Goal: Task Accomplishment & Management: Use online tool/utility

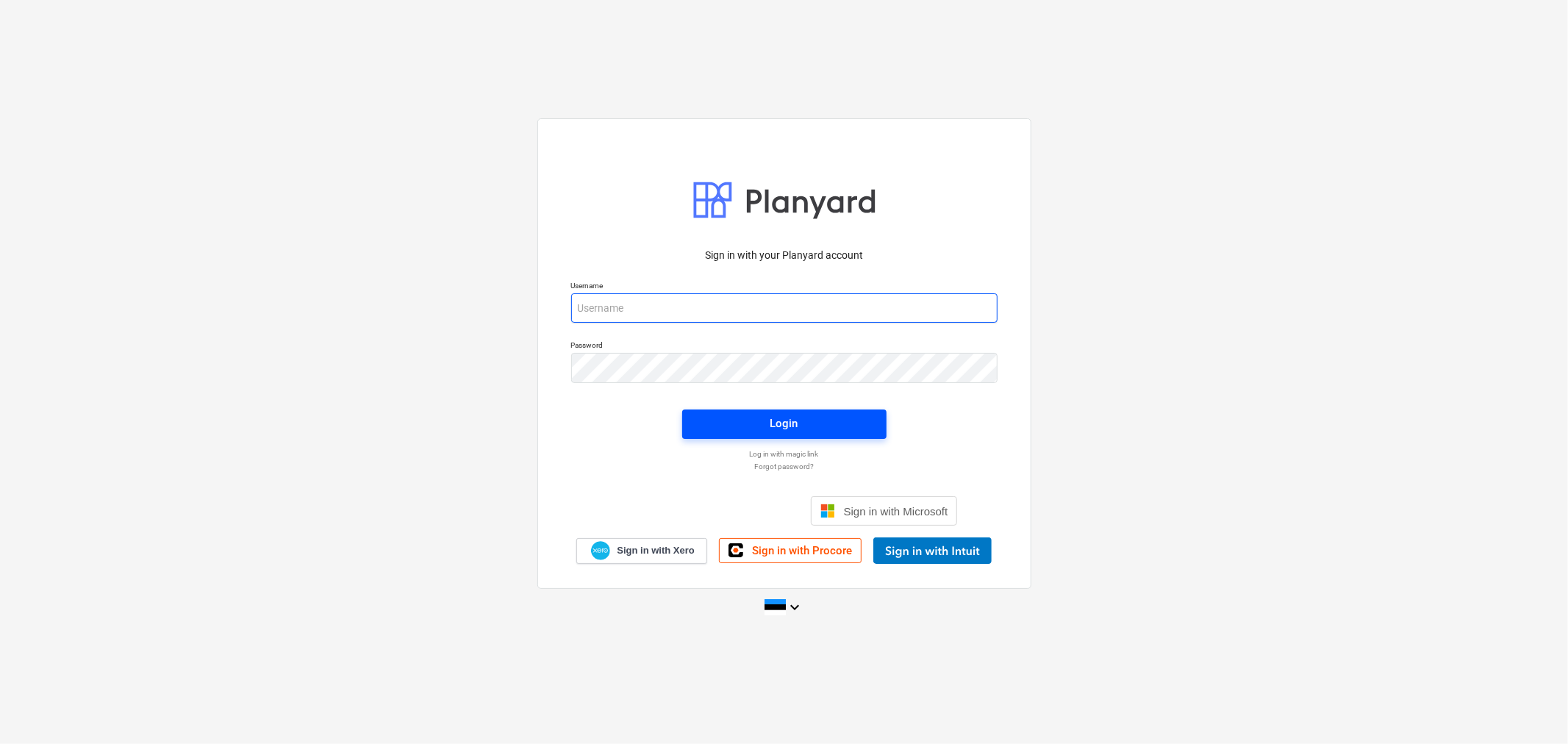
type input "[EMAIL_ADDRESS][DOMAIN_NAME]"
click at [794, 425] on div "Login" at bounding box center [784, 423] width 28 height 19
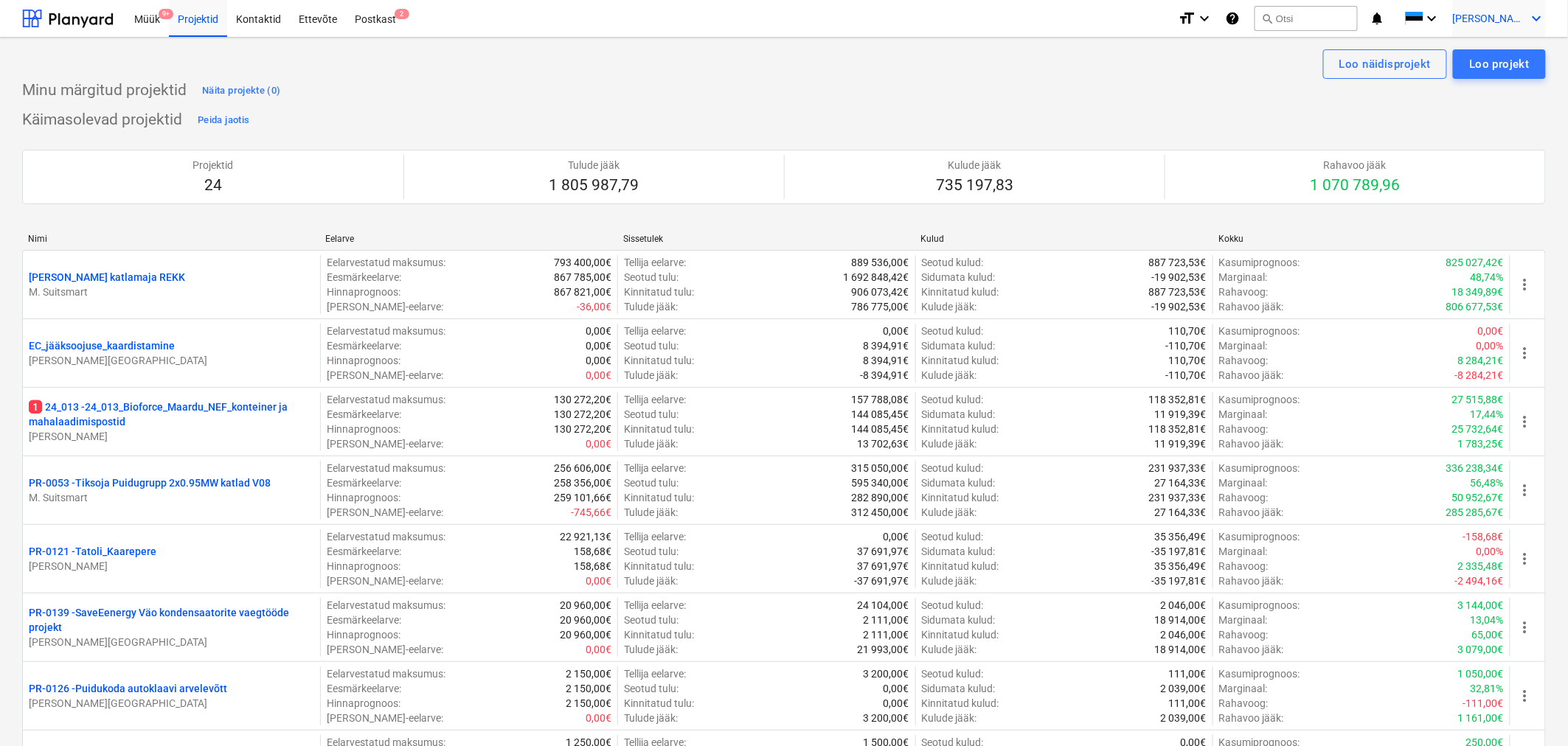
click at [1522, 17] on span "[PERSON_NAME][GEOGRAPHIC_DATA]" at bounding box center [1489, 18] width 74 height 12
click at [1214, 18] on div at bounding box center [784, 373] width 1568 height 746
click at [1195, 18] on icon "format_size" at bounding box center [1187, 19] width 18 height 18
click at [142, 19] on div at bounding box center [784, 373] width 1568 height 746
click at [142, 19] on div "Müük 9+" at bounding box center [146, 18] width 44 height 37
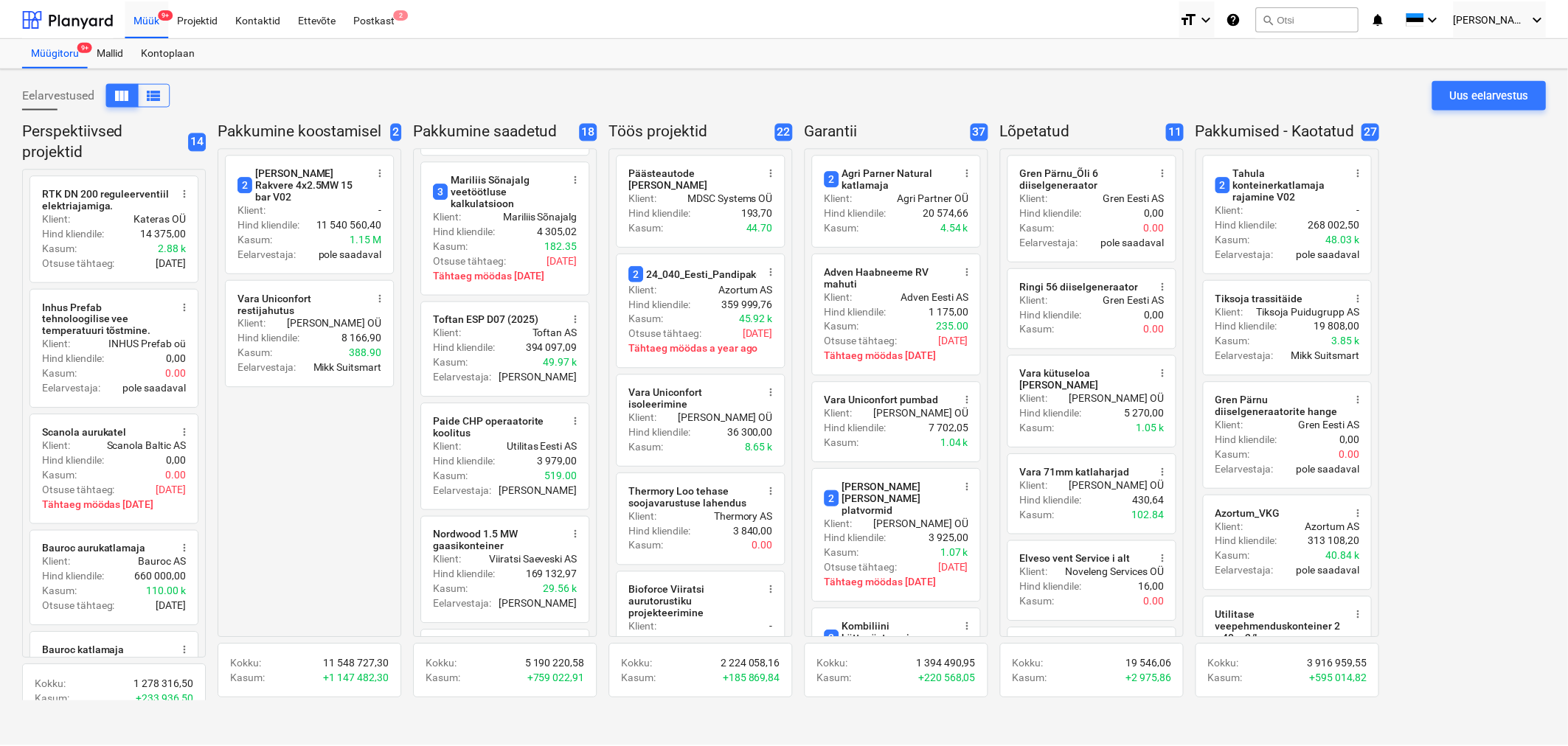
scroll to position [1102, 0]
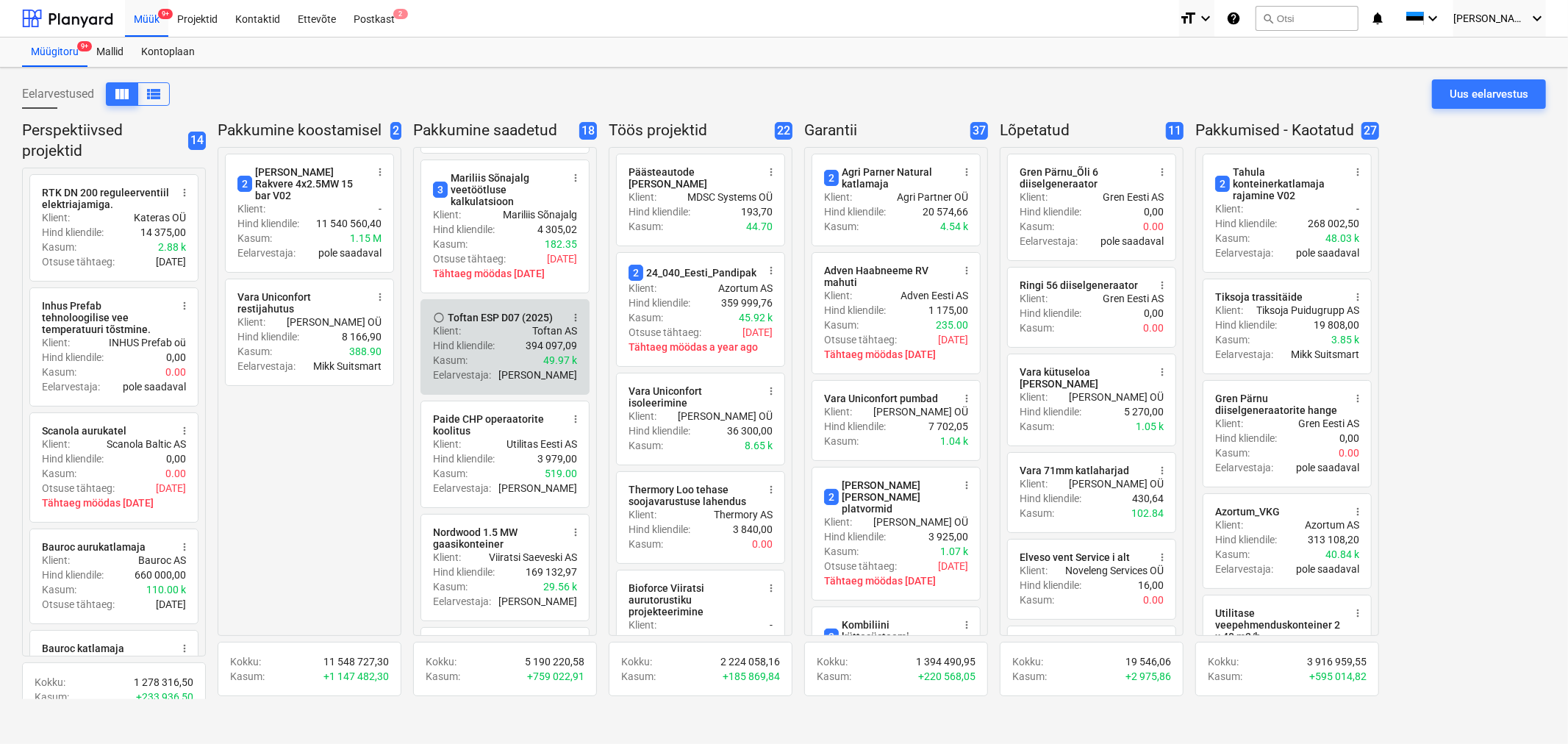
click at [502, 353] on div "Kasum : 49.97 k" at bounding box center [505, 360] width 144 height 15
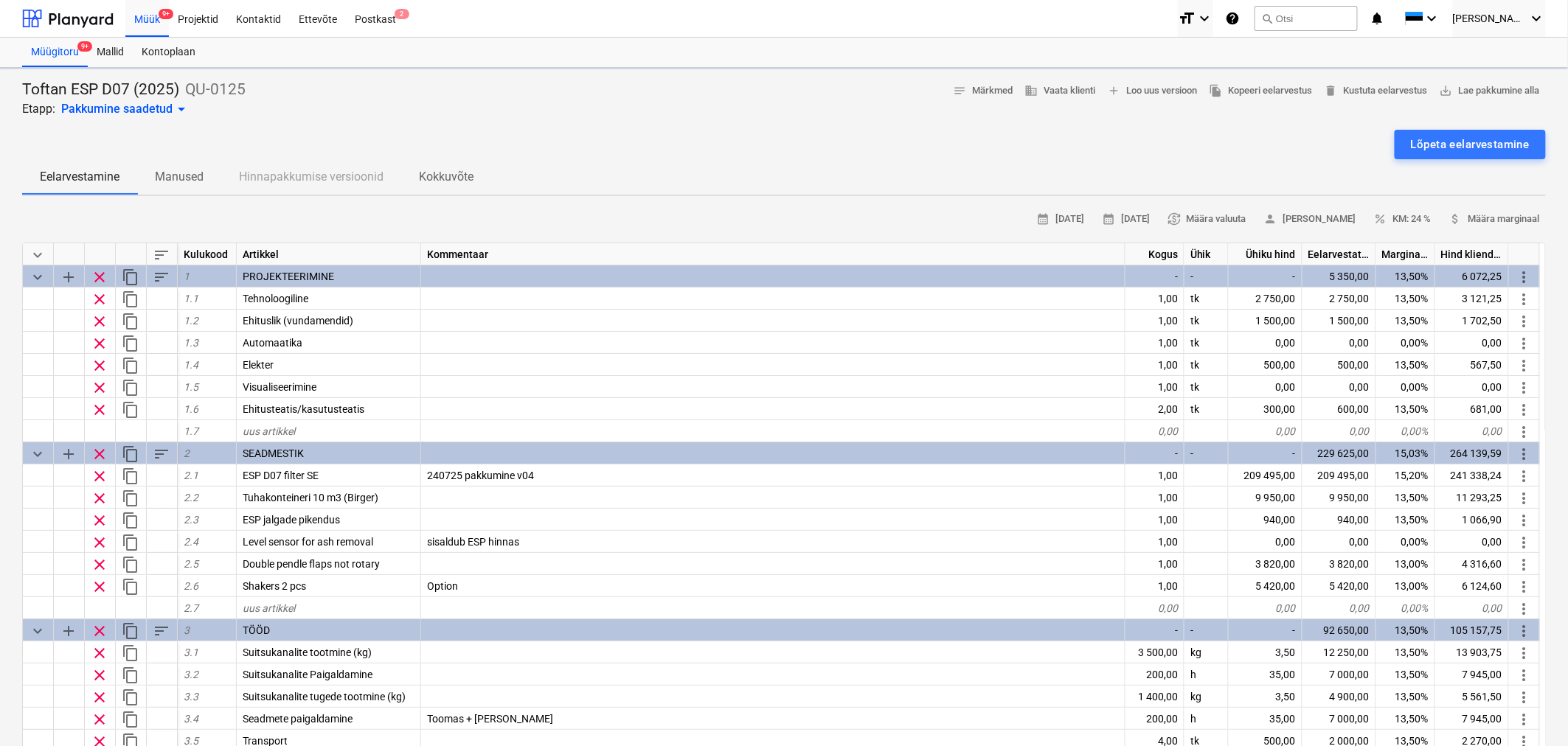
type textarea "x"
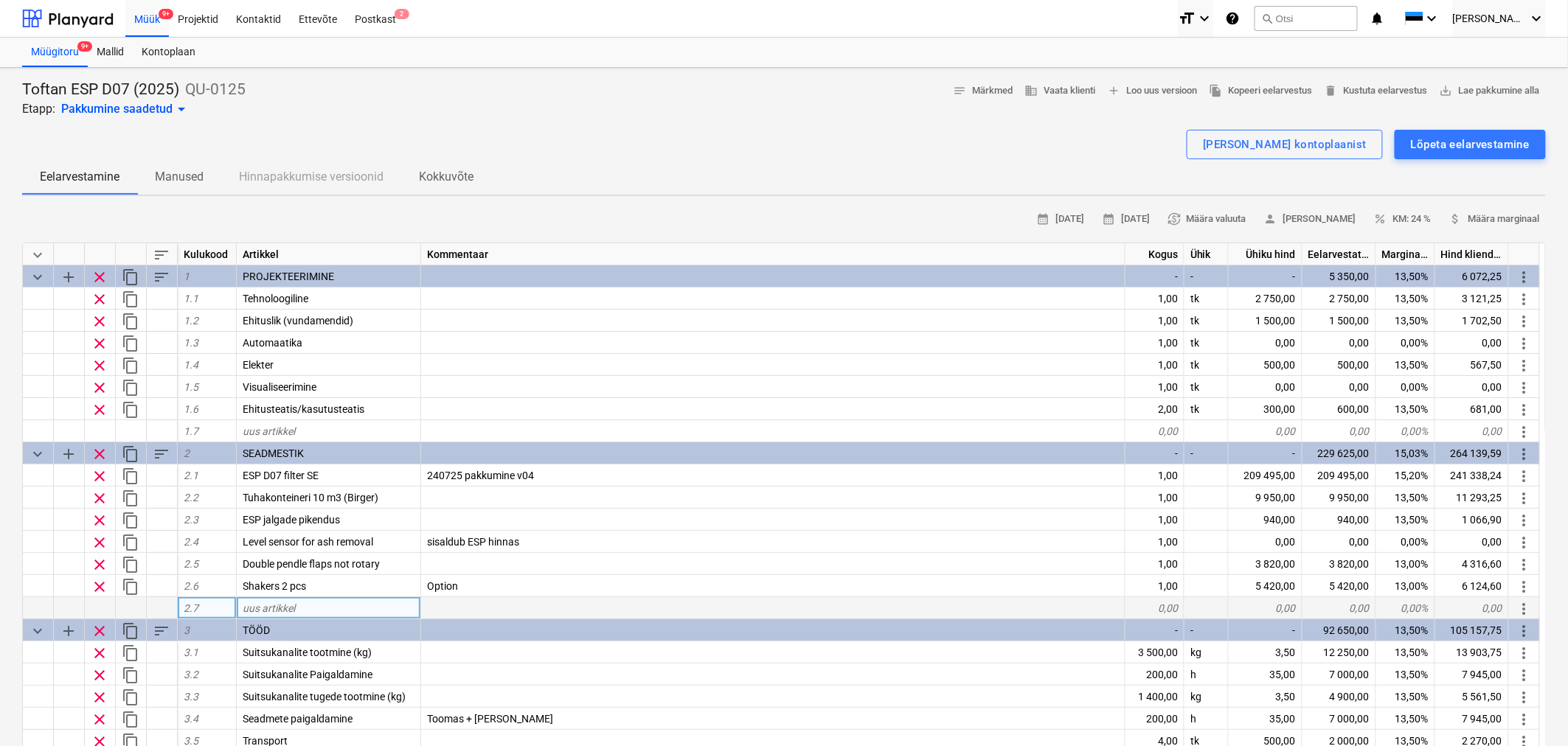
click at [281, 605] on span "uus artikkel" at bounding box center [269, 608] width 53 height 12
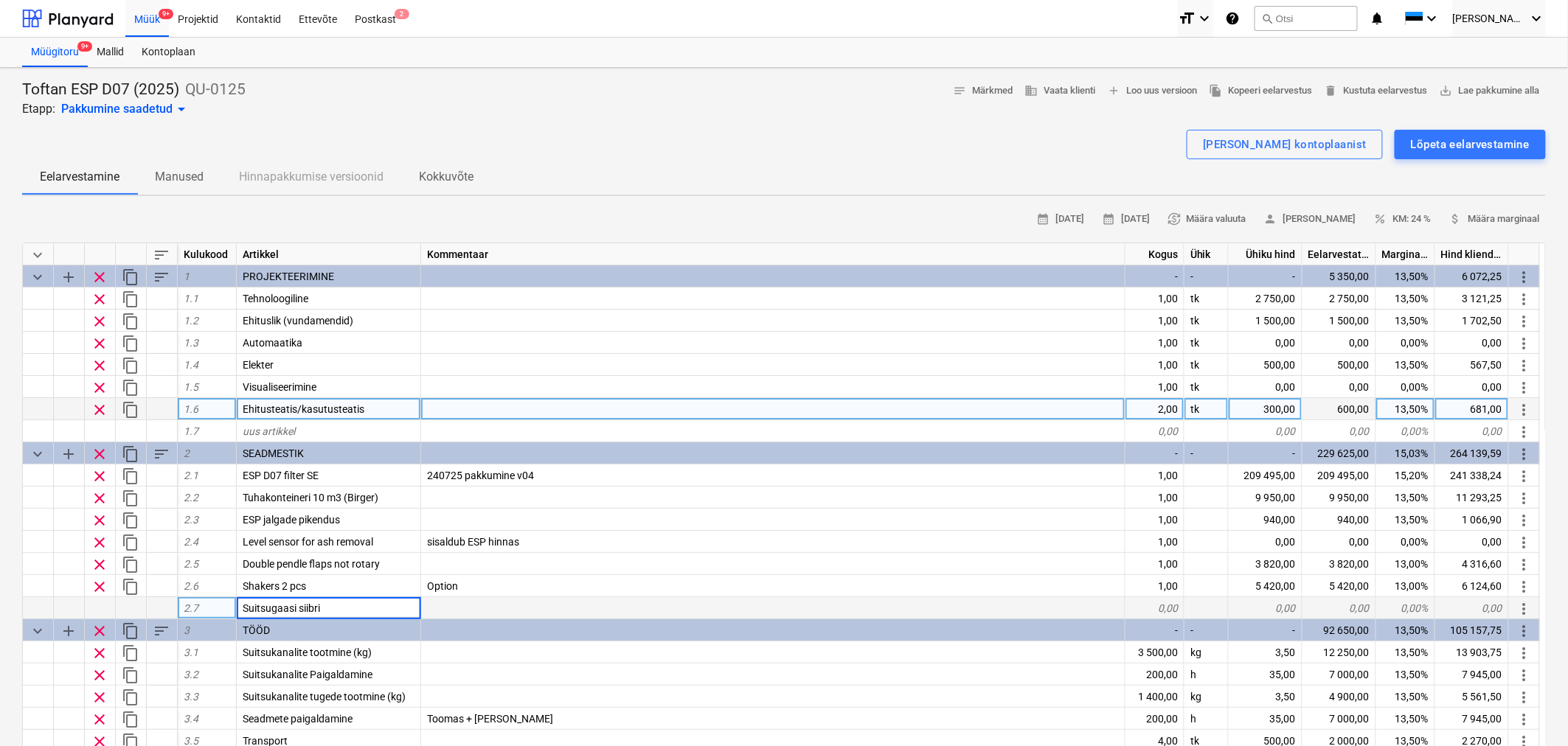
type input "Suitsugaasi siibrid"
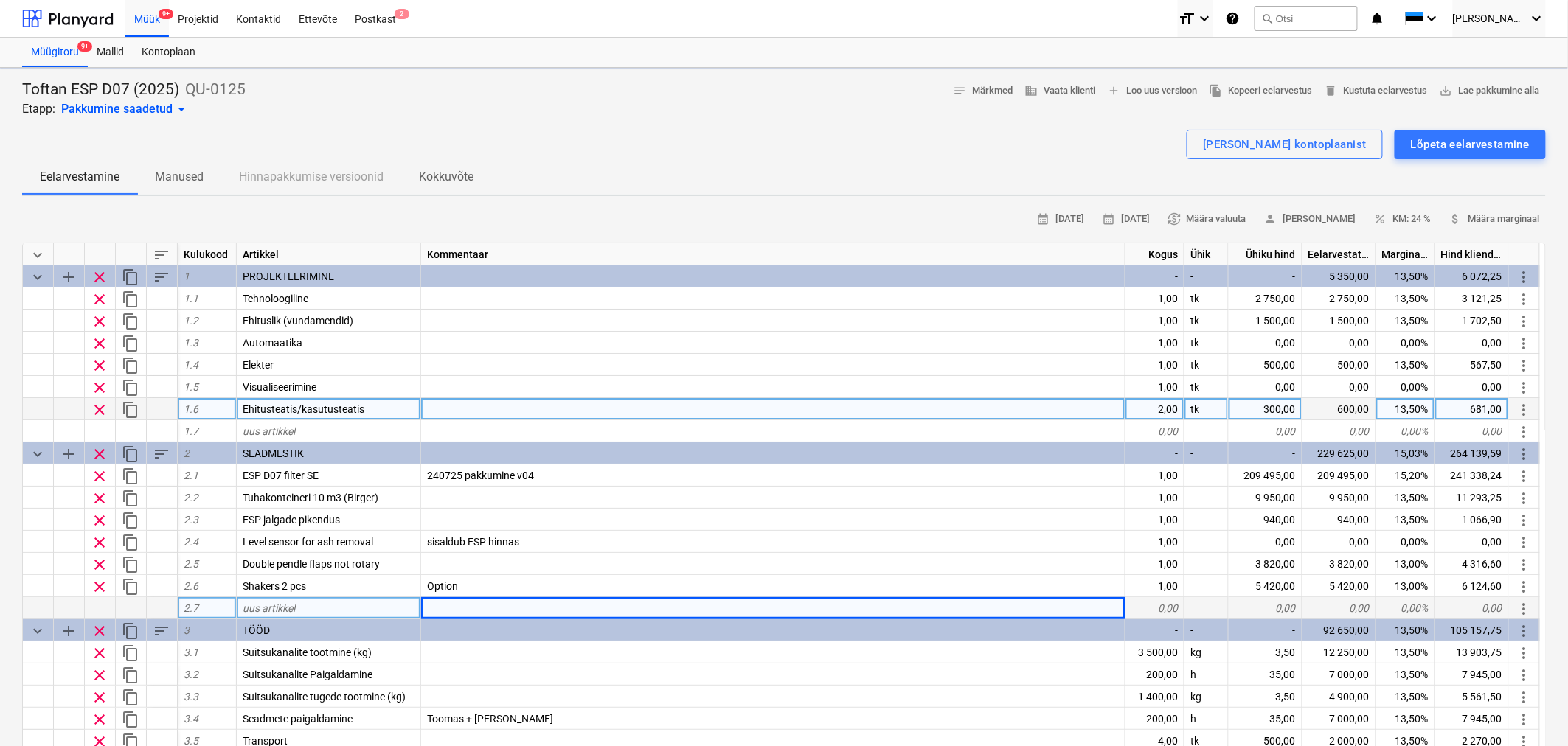
type textarea "x"
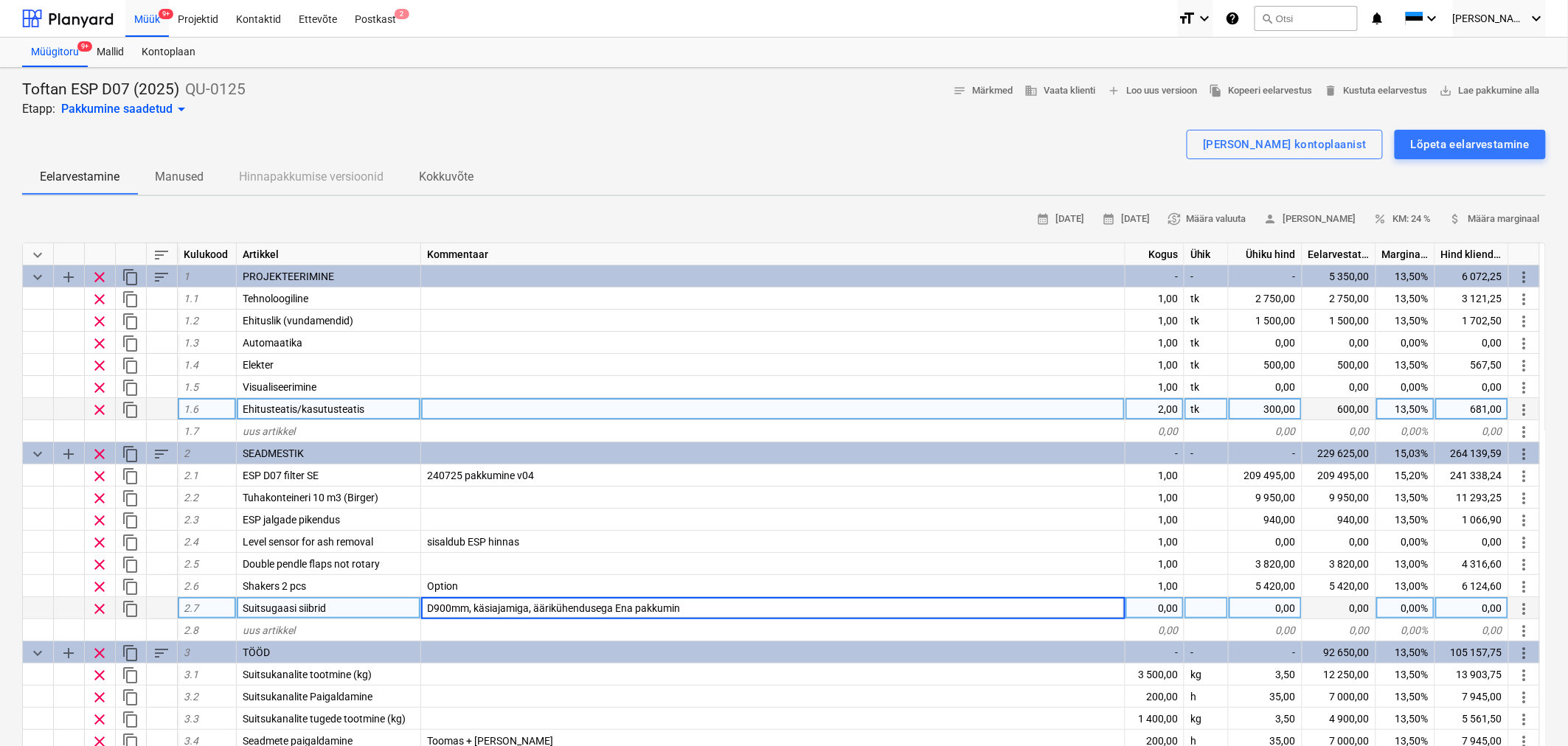
type input "D900mm, käsiajamiga, äärikühendusega Ena pakkumine"
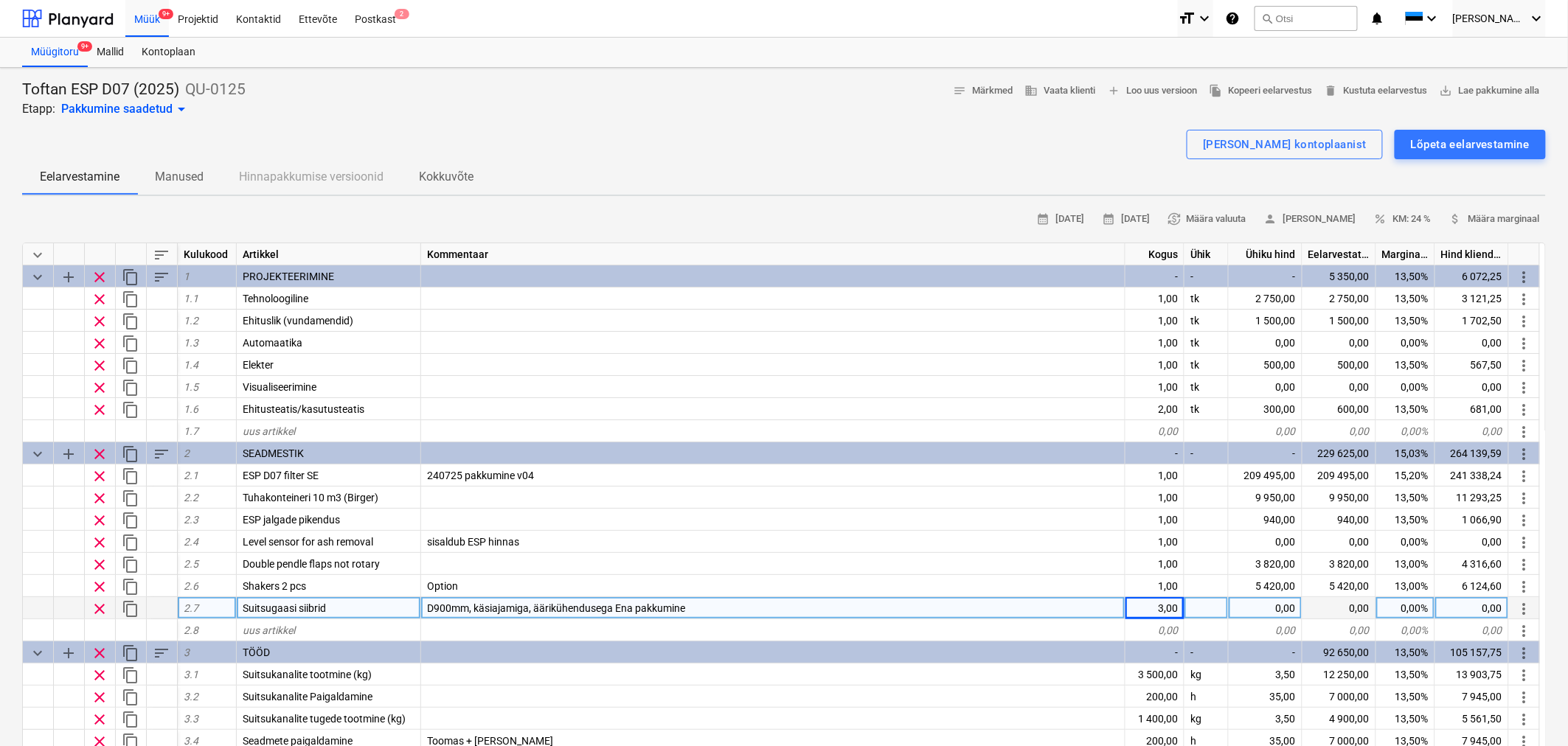
click at [734, 605] on div "D900mm, käsiajamiga, äärikühendusega Ena pakkumine" at bounding box center [773, 608] width 704 height 22
type textarea "x"
click at [734, 605] on input "D900mm, käsiajamiga, äärikühendusega Ena pakkumine" at bounding box center [773, 608] width 703 height 21
type input "D900mm, käsiajamiga, äärikühendusega Ena pakkumine (sisend, väljund ja bypass)"
type textarea "x"
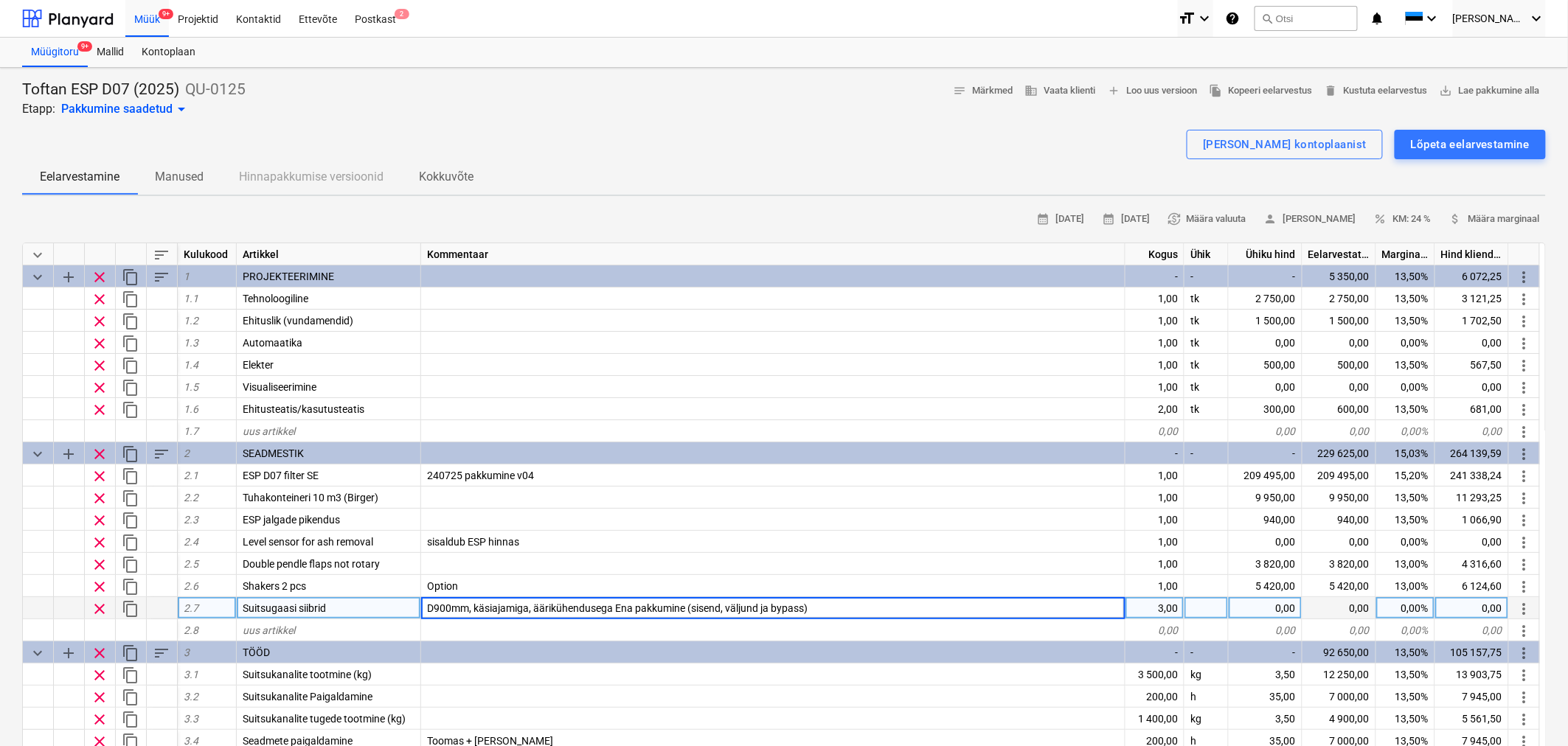
click at [1278, 603] on div "0,00" at bounding box center [1265, 608] width 74 height 22
type input "1800"
type textarea "x"
type input "13"
type textarea "x"
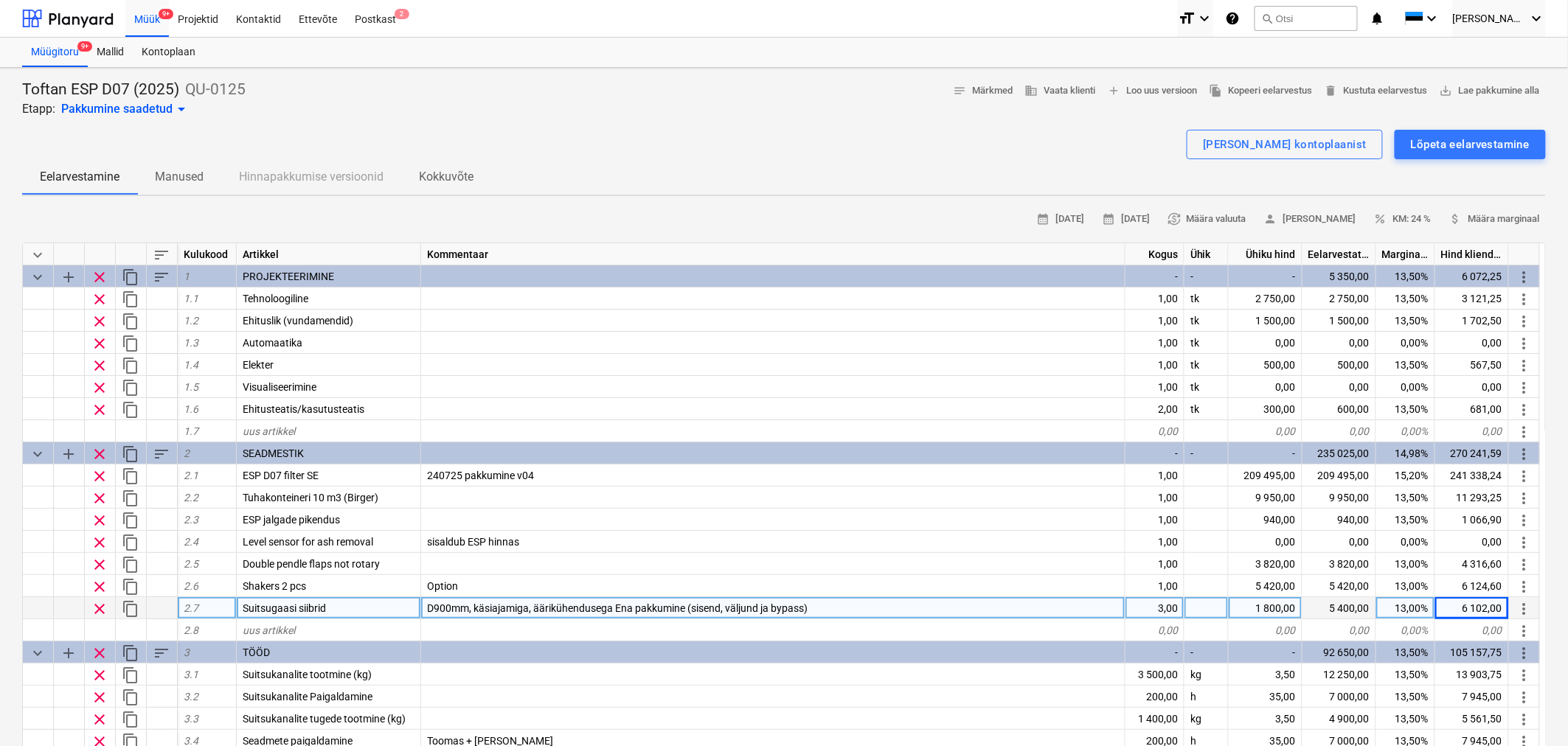
click at [1280, 602] on div "1 800,00" at bounding box center [1265, 608] width 74 height 22
type input "2500"
type textarea "x"
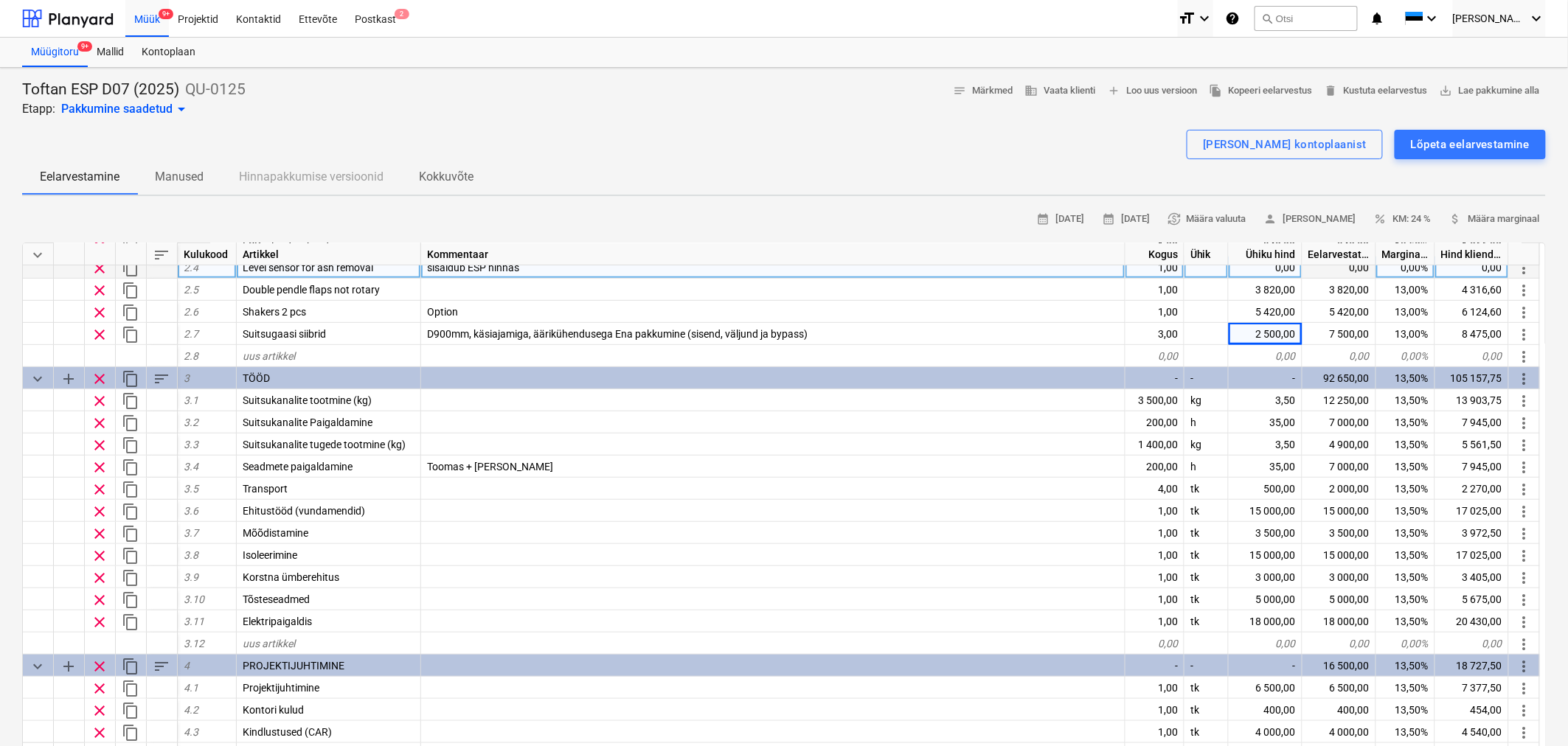
scroll to position [278, 0]
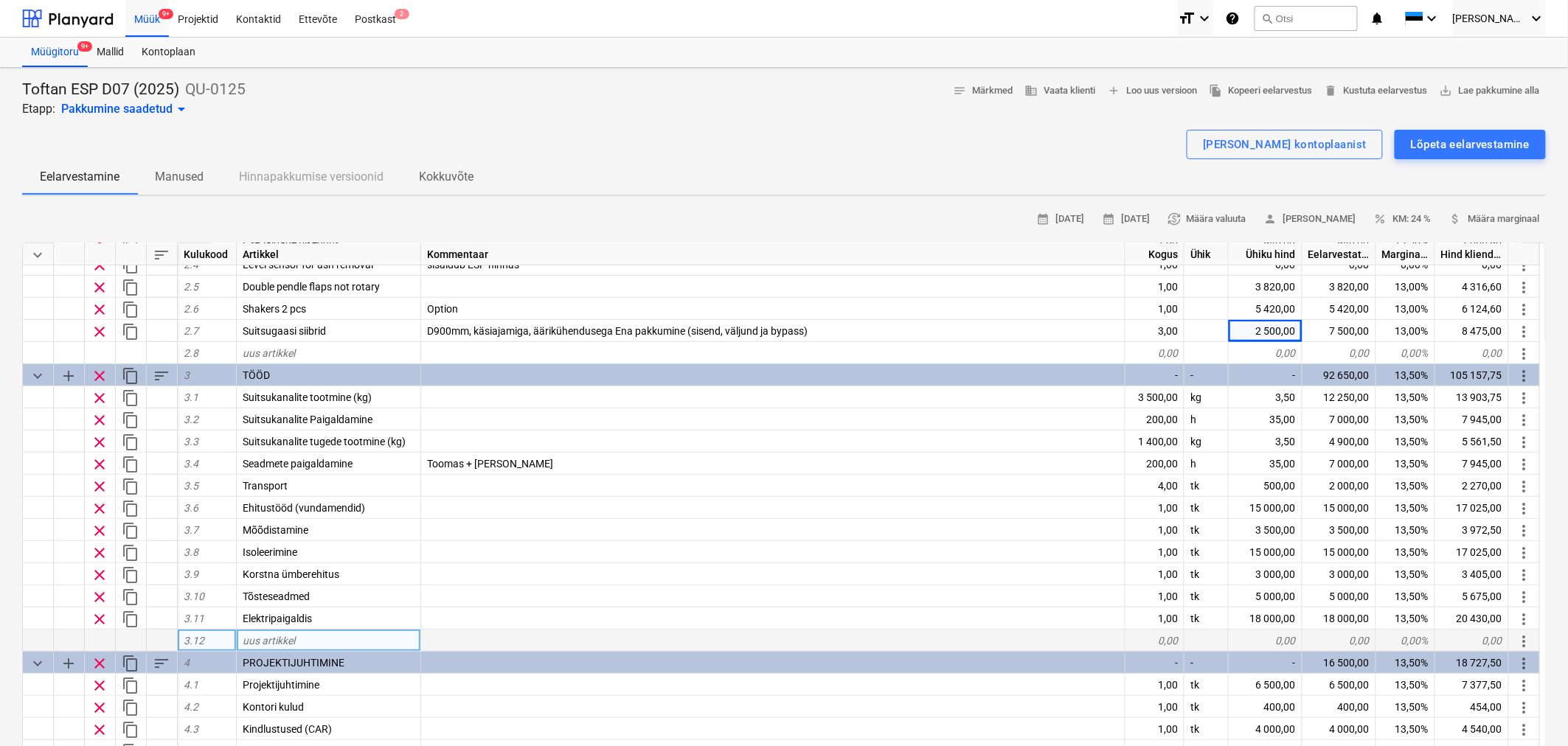
click at [308, 633] on div "uus artikkel" at bounding box center [328, 641] width 185 height 22
type input "Platvormid"
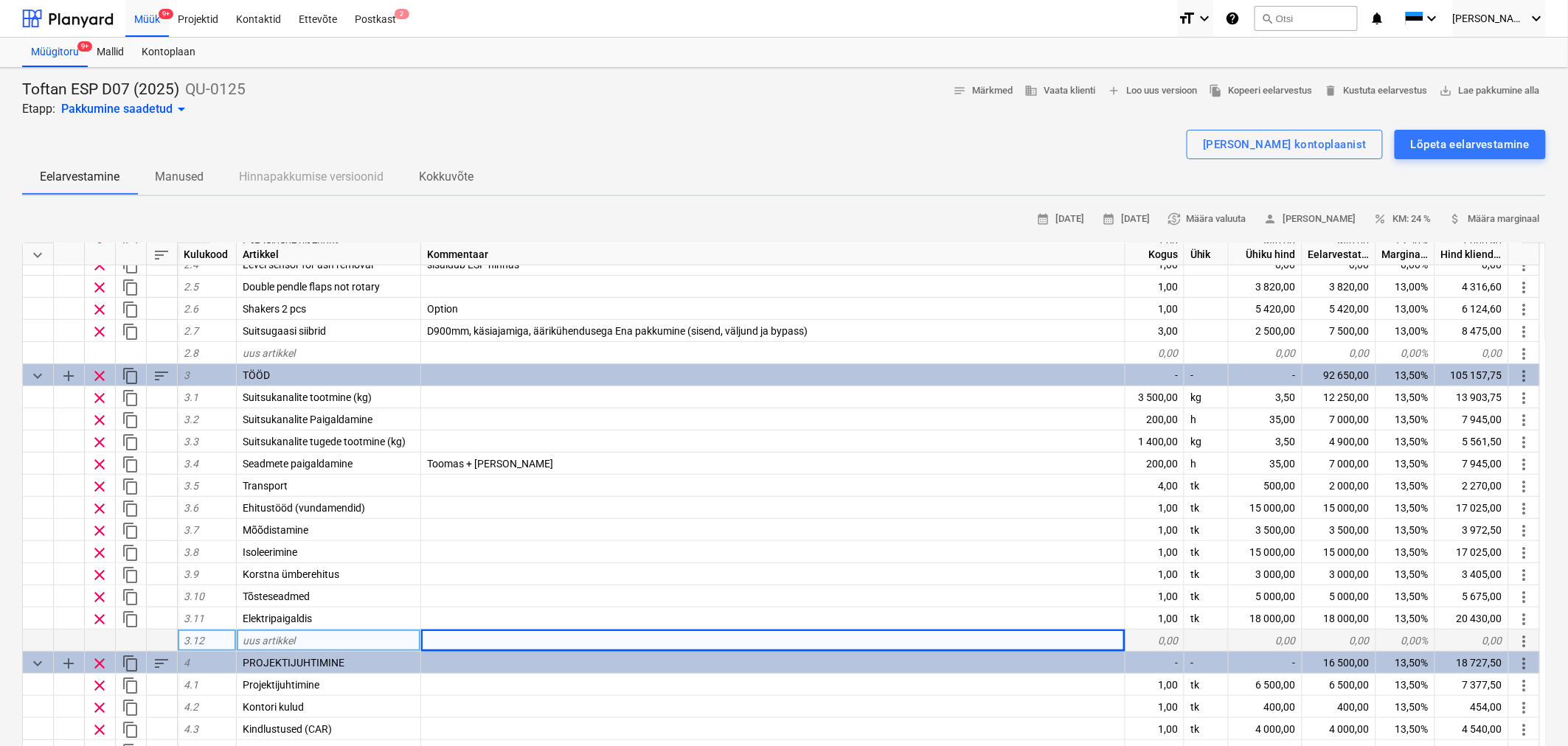
type textarea "x"
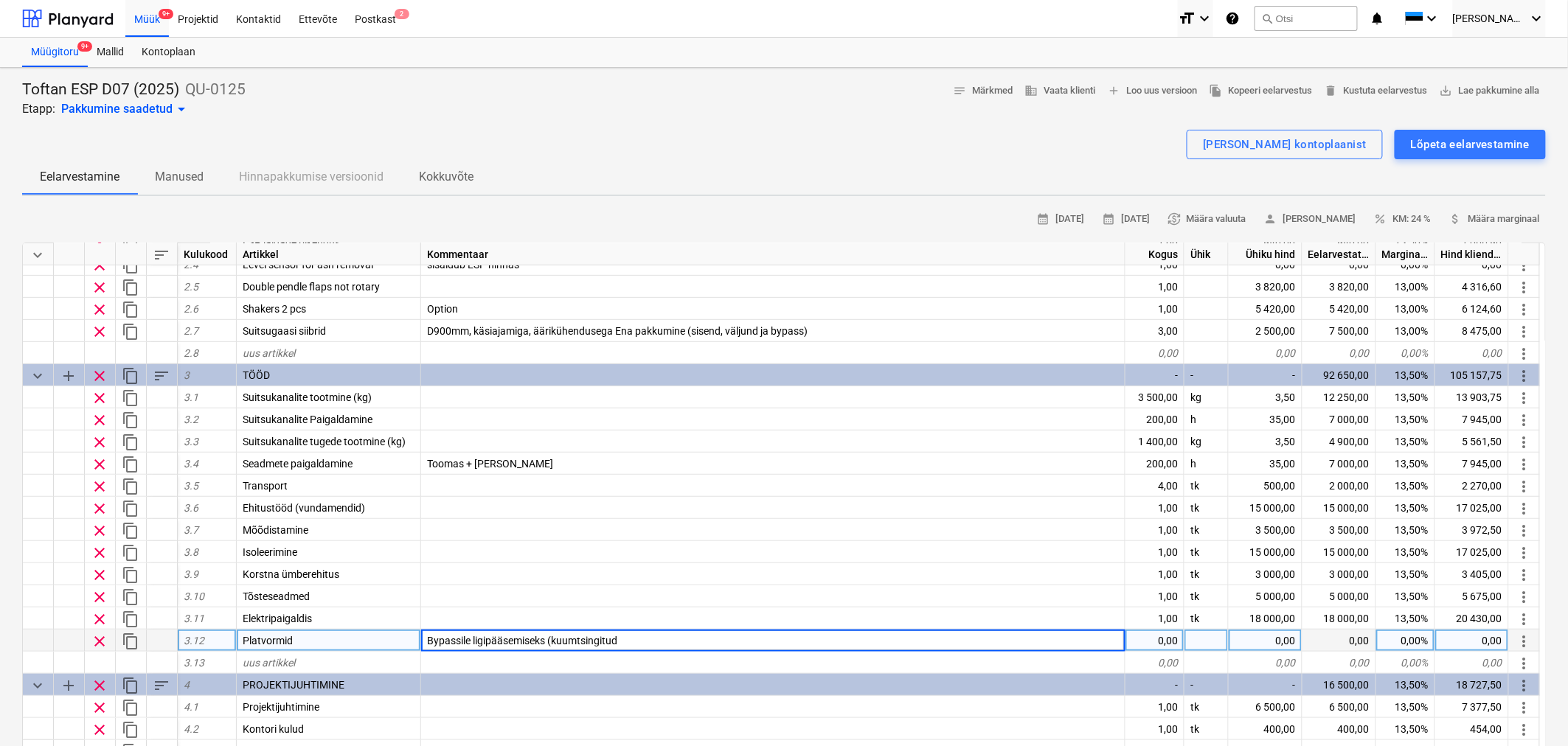
type input "Bypassile ligipääsemiseks (kuumtsingitud)"
type textarea "x"
type input "tk"
type textarea "x"
type input "2500"
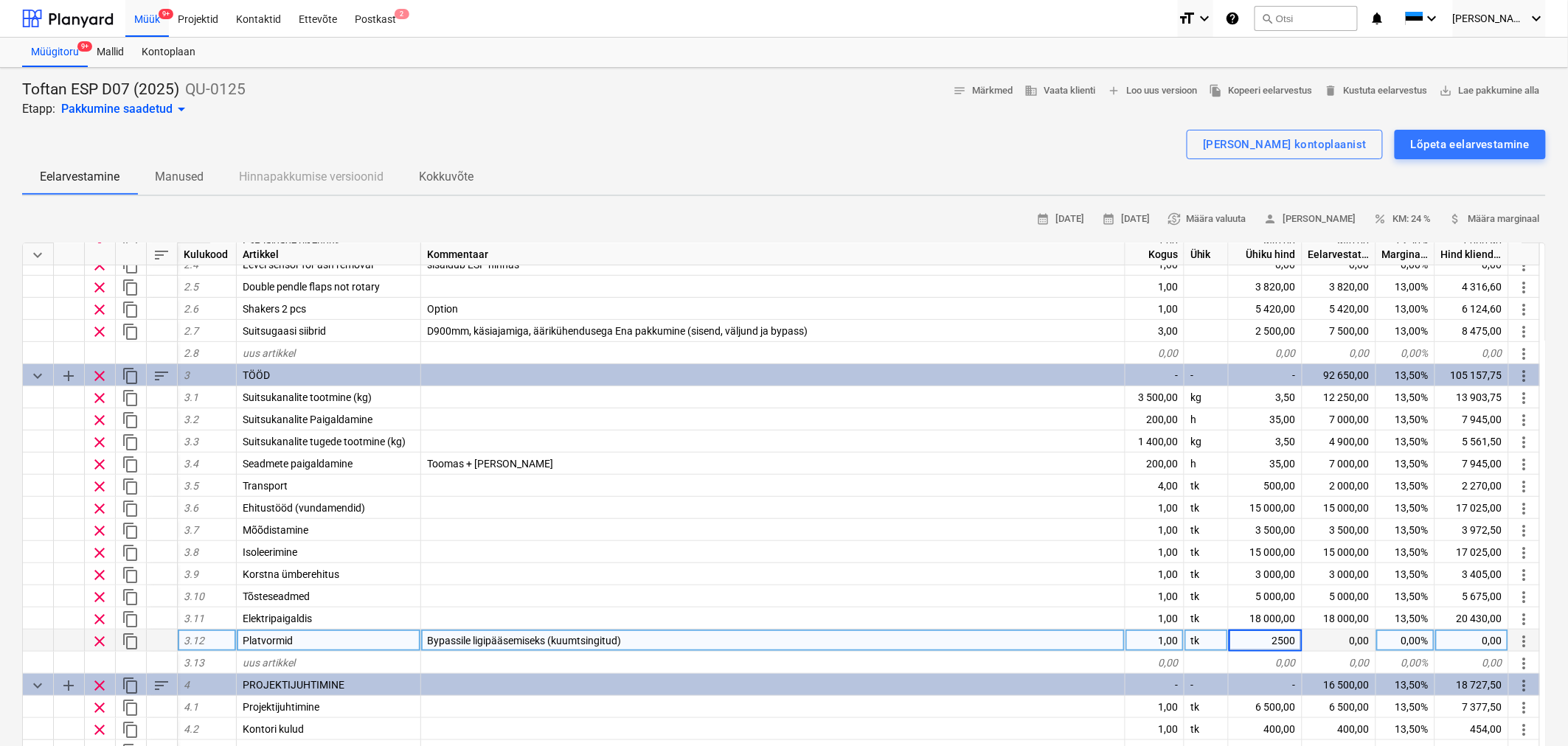
type textarea "x"
type input "13.5"
click at [1409, 639] on div "0,00%" at bounding box center [1406, 641] width 59 height 22
type input "13,5"
type textarea "x"
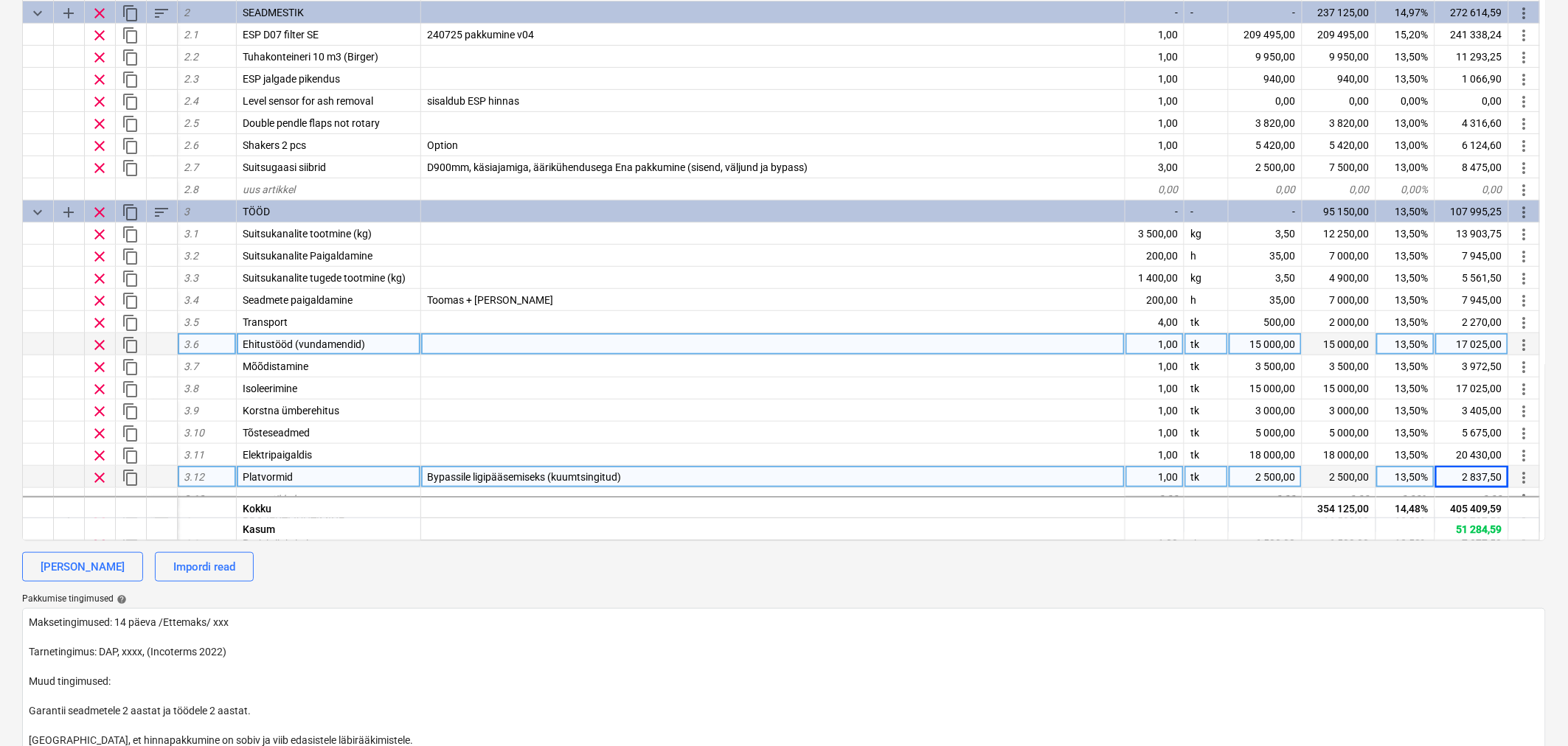
scroll to position [141, 0]
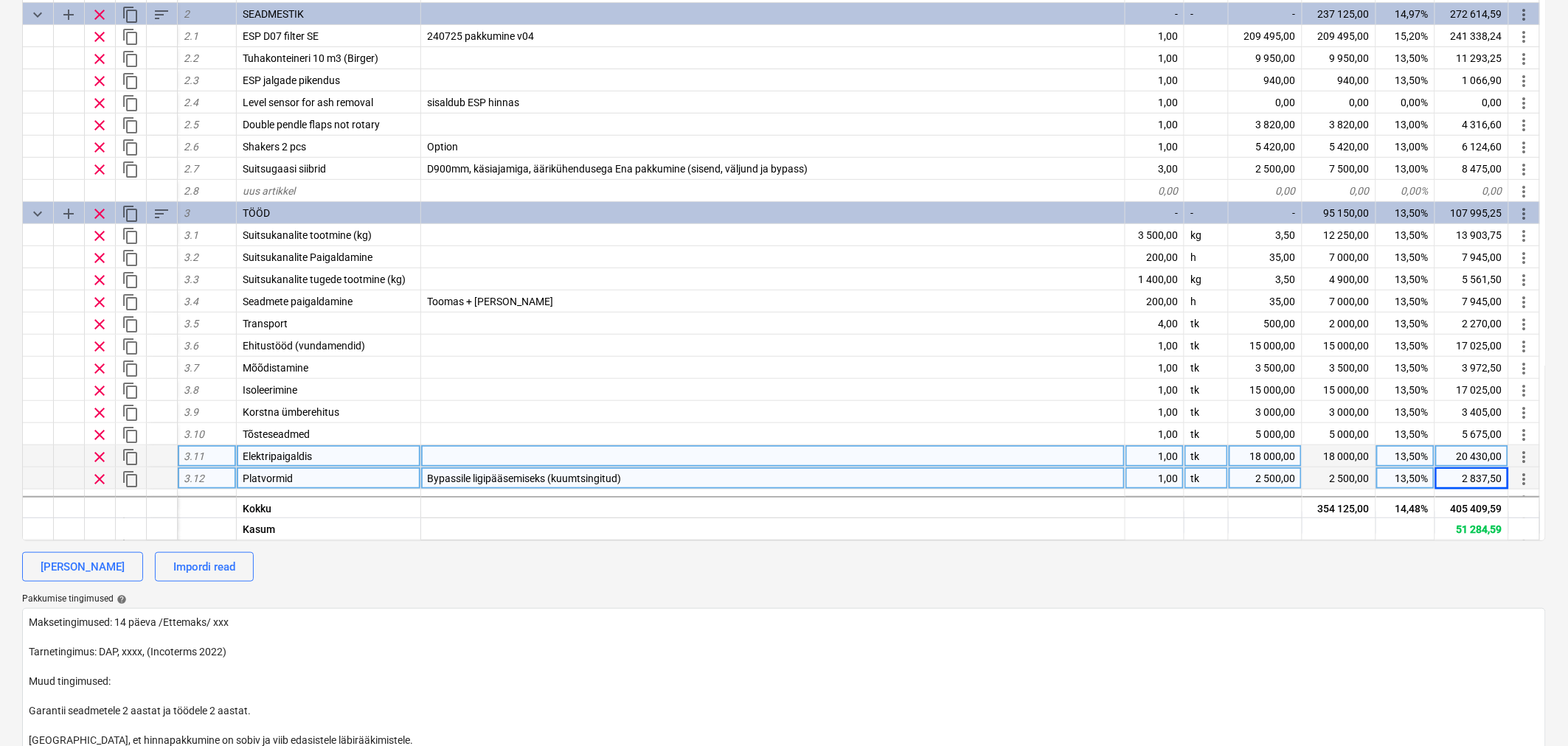
click at [1276, 448] on div "18 000,00" at bounding box center [1265, 456] width 74 height 22
type input "20000"
type textarea "x"
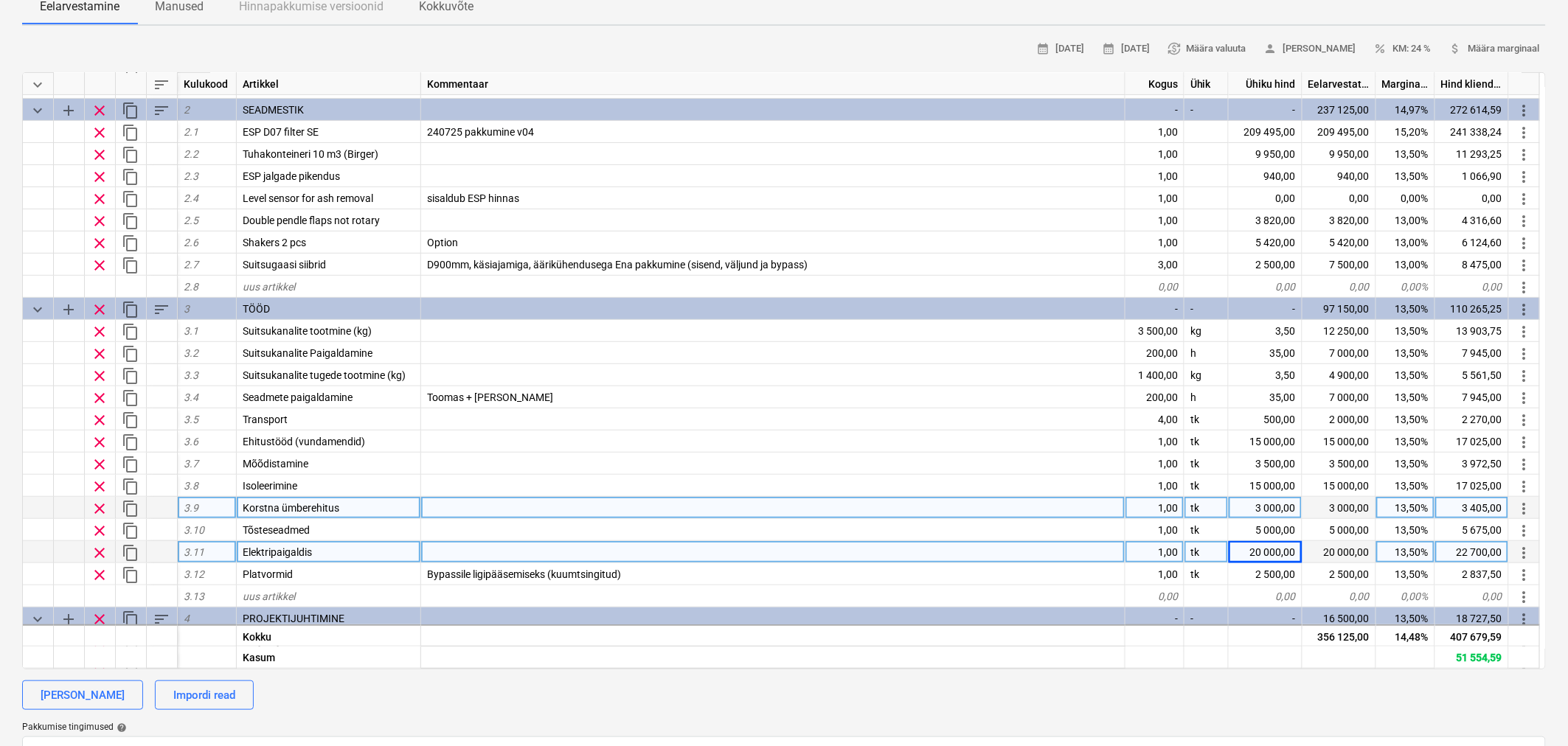
scroll to position [174, 0]
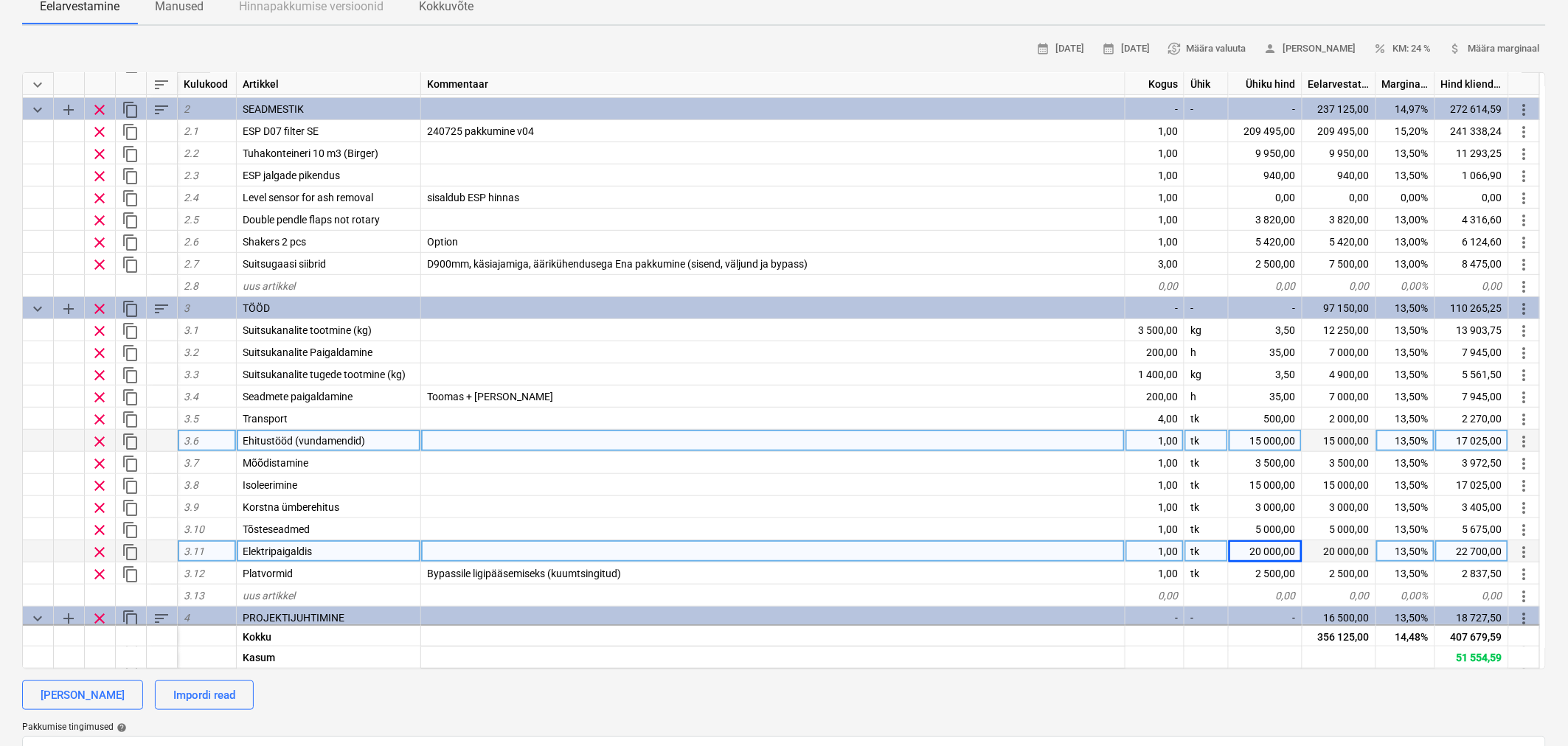
click at [1285, 435] on div "15 000,00" at bounding box center [1265, 441] width 74 height 22
type input "1"
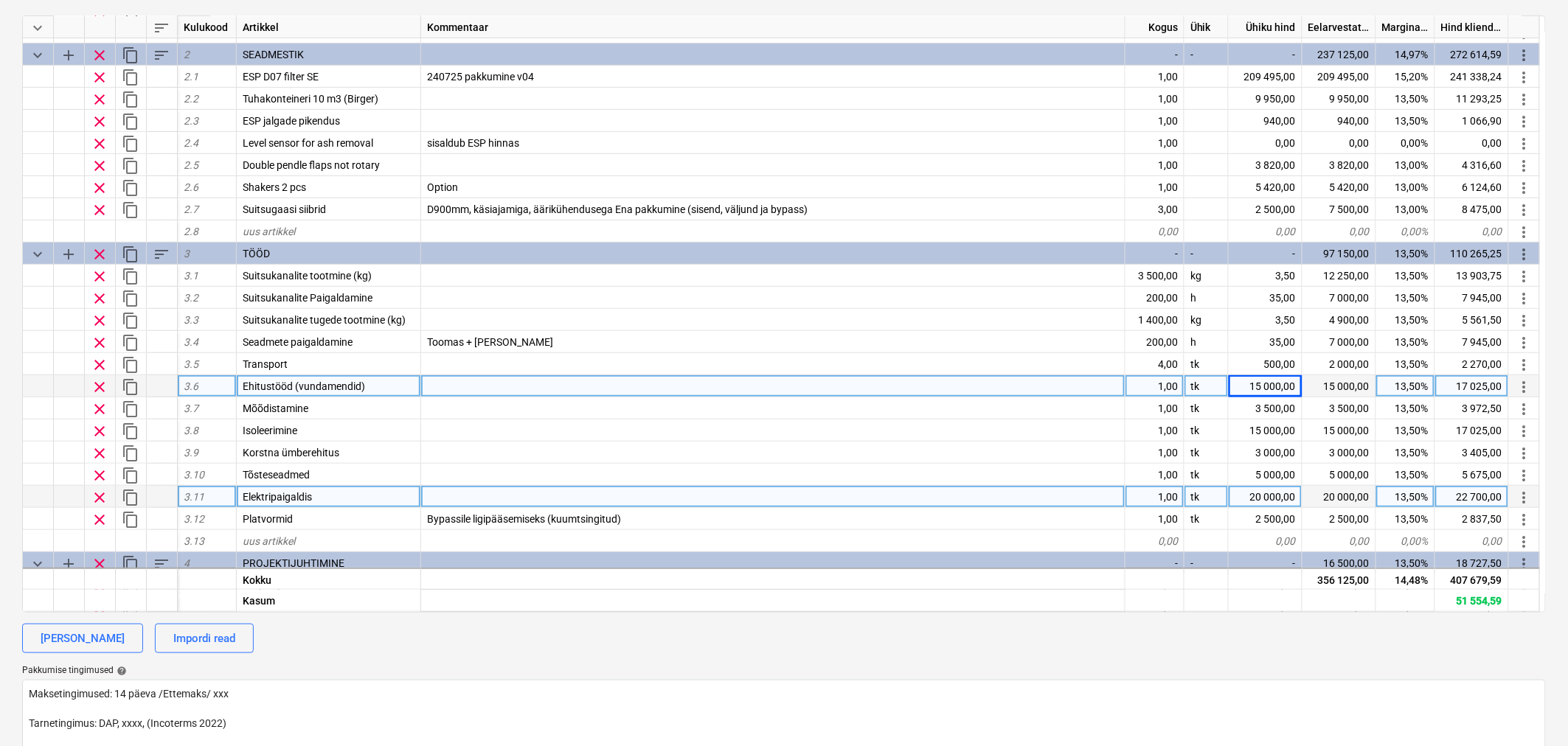
scroll to position [171, 0]
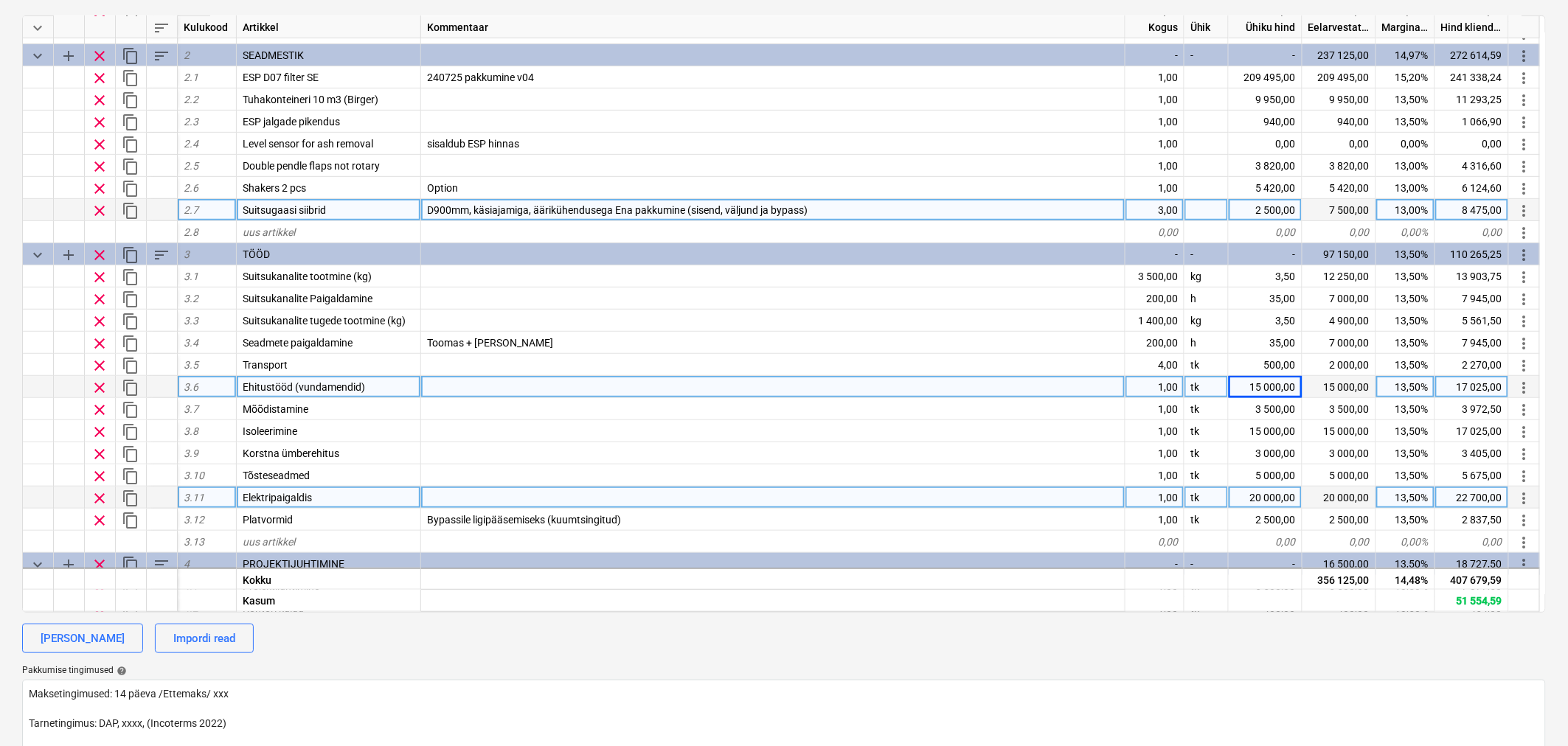
click at [1276, 203] on div "2 500,00" at bounding box center [1265, 210] width 74 height 22
type input "1850"
type textarea "x"
type input "30"
type textarea "x"
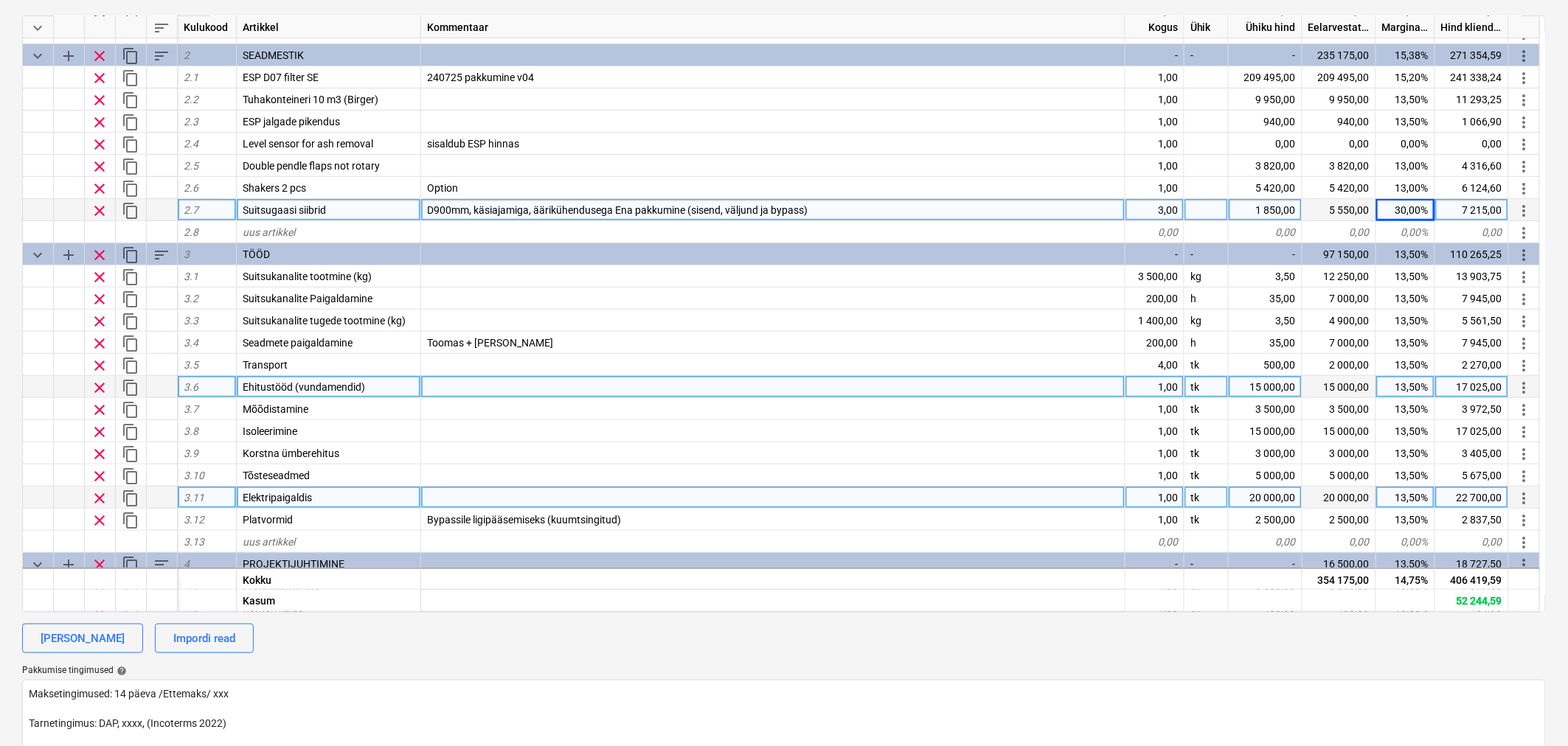
click at [1422, 207] on div "30,00%" at bounding box center [1406, 210] width 59 height 22
type input "40"
type textarea "x"
click at [1410, 209] on div "40,00%" at bounding box center [1406, 210] width 59 height 22
type input "50"
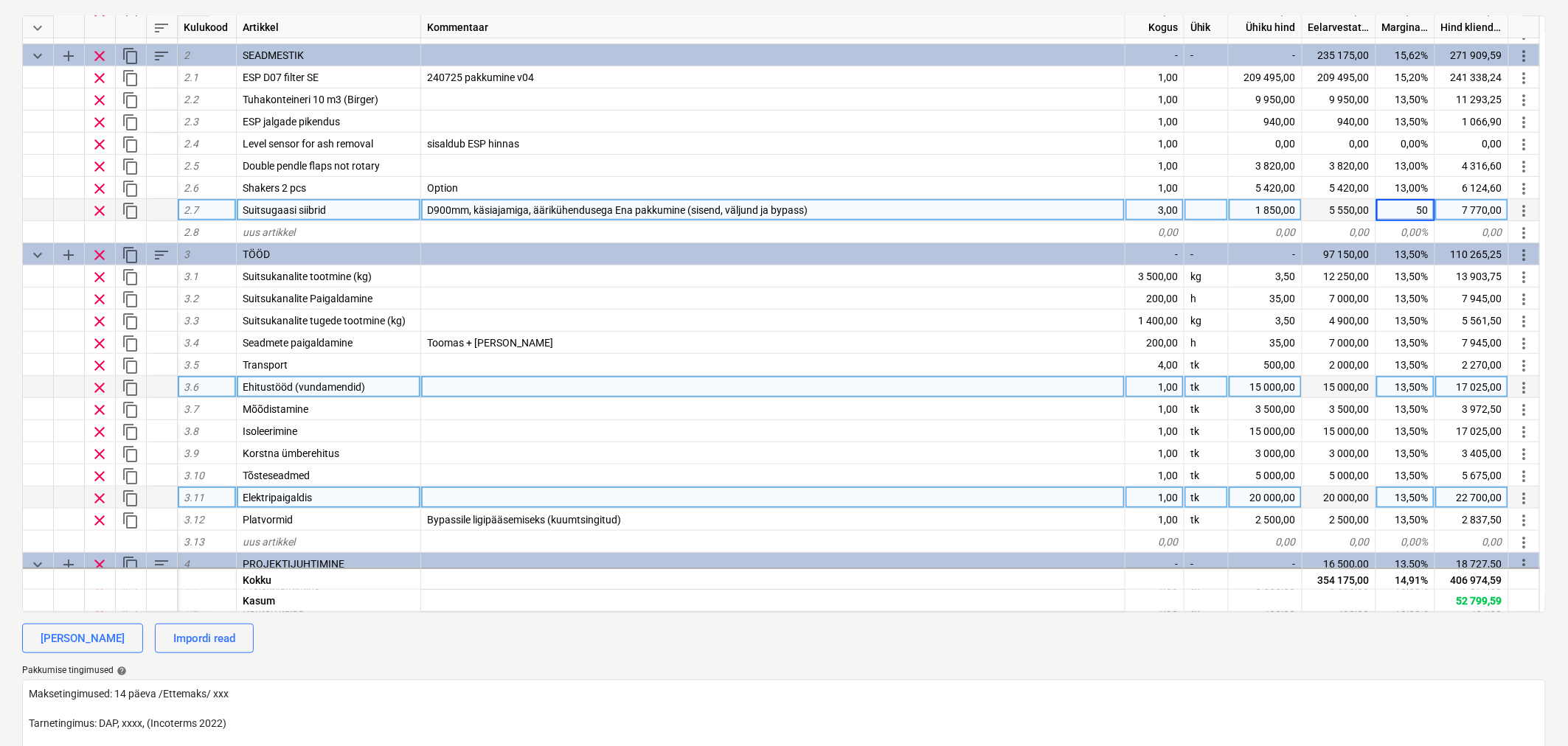
type textarea "x"
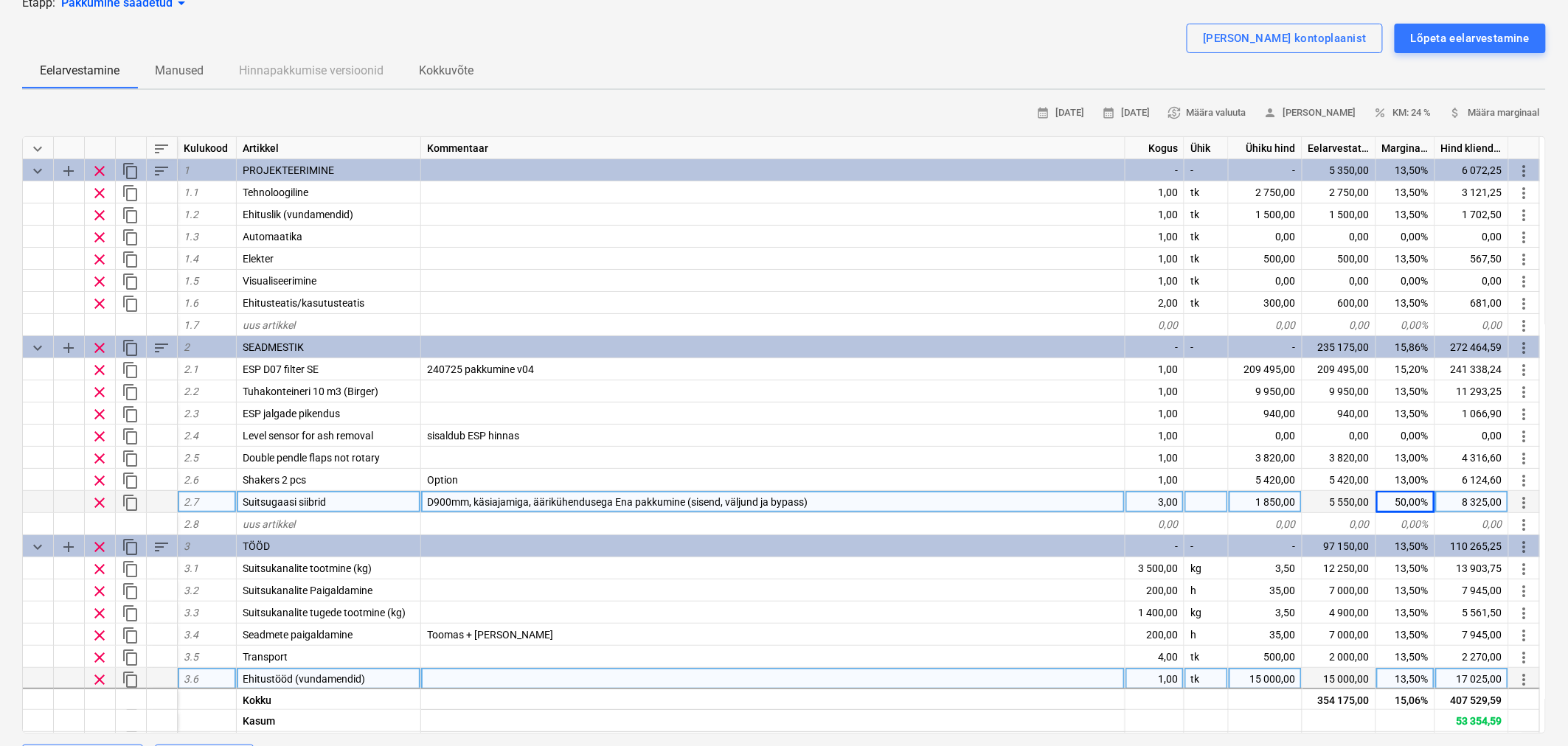
scroll to position [0, 0]
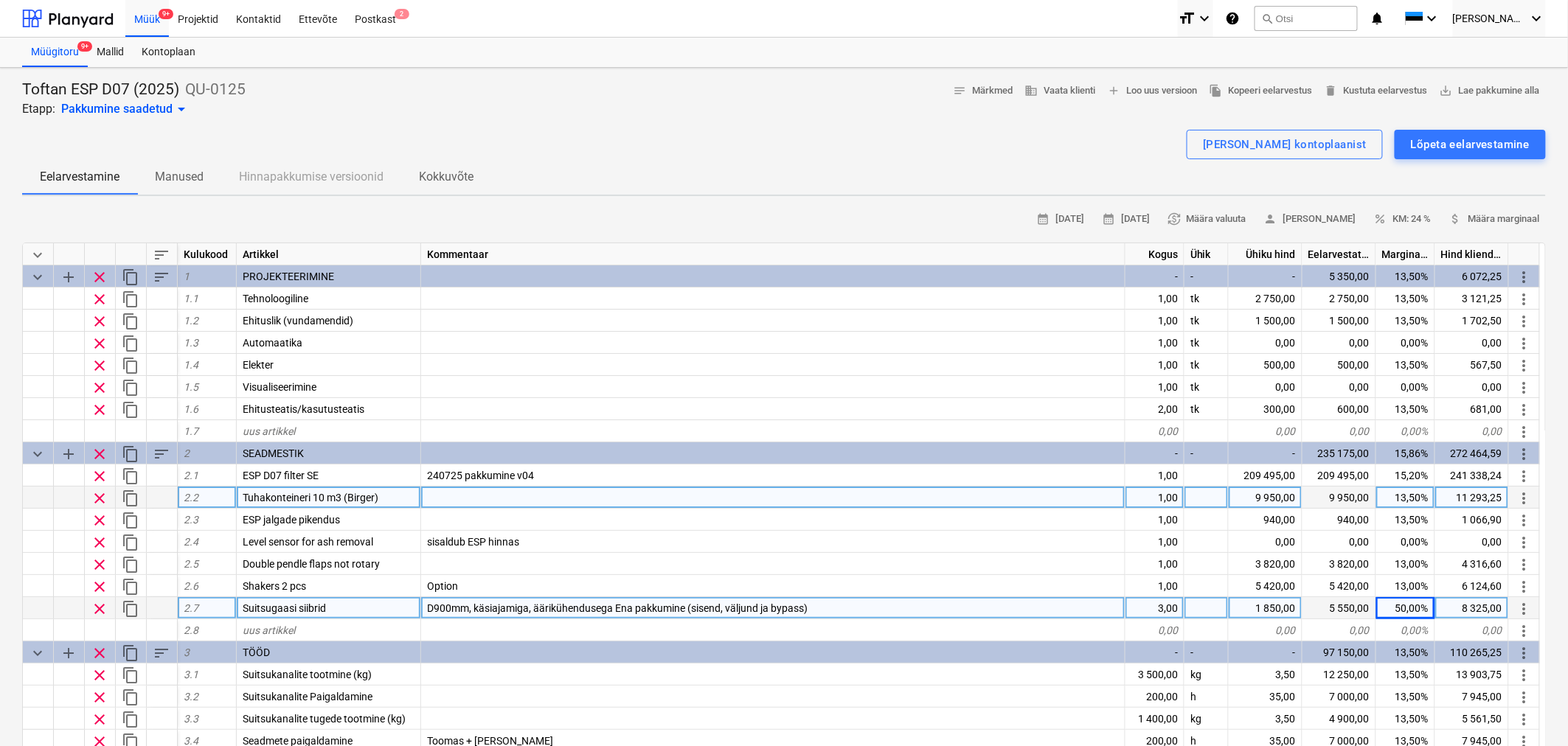
click at [445, 499] on div at bounding box center [773, 497] width 704 height 22
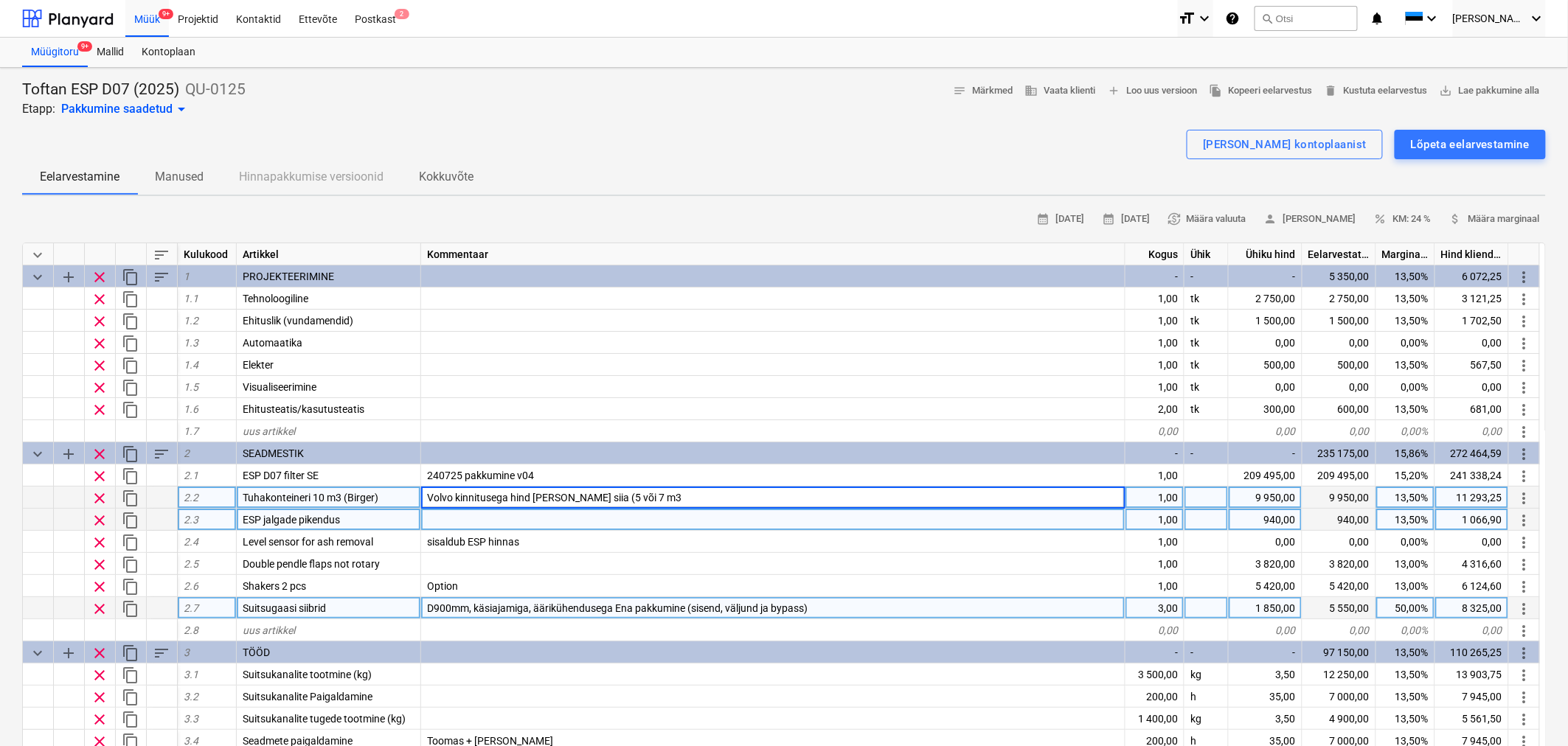
type input "Volvo kinnitusega hind [PERSON_NAME] siia (5 või 7 m3)"
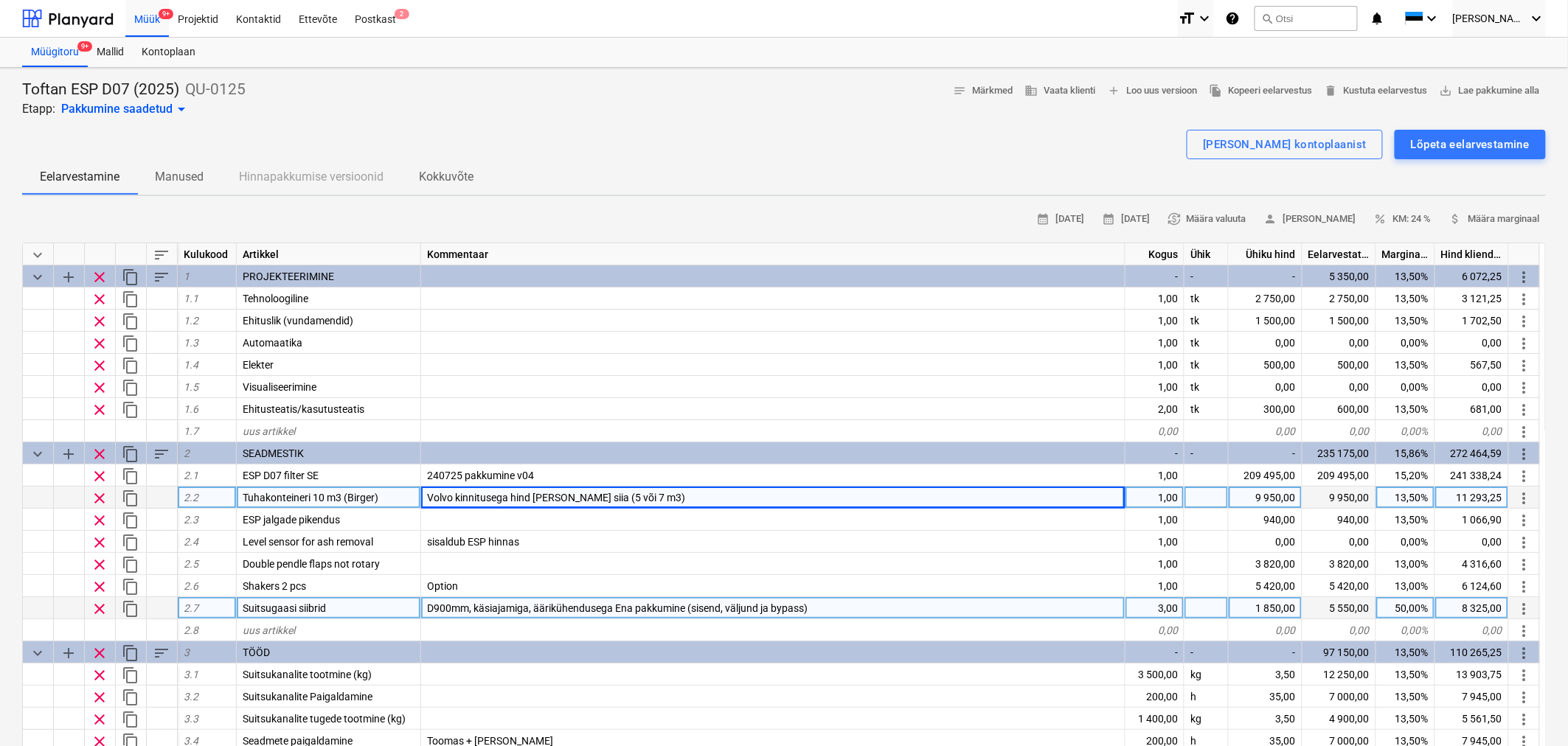
click at [1282, 495] on div "9 950,00" at bounding box center [1265, 497] width 74 height 22
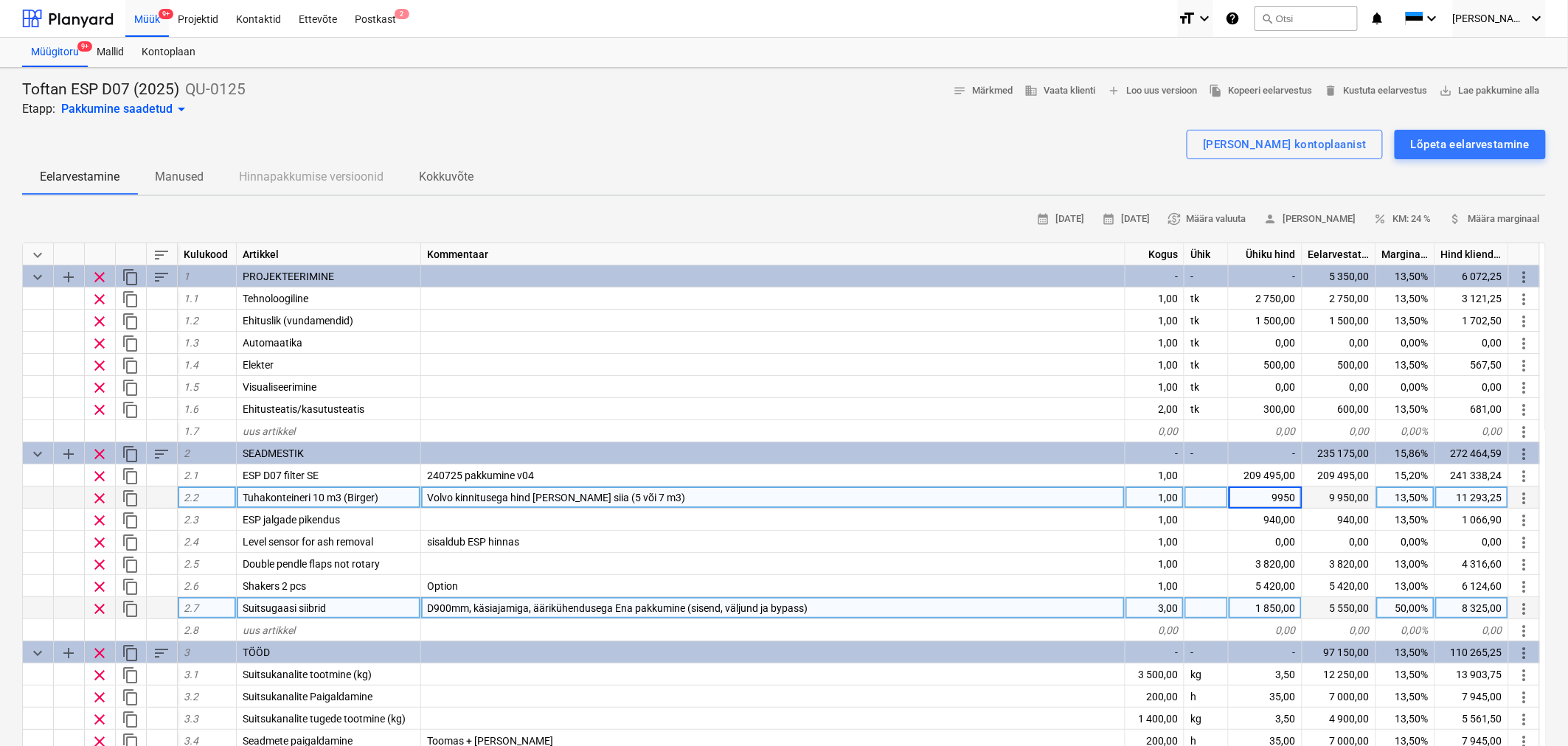
click at [667, 494] on div "Volvo kinnitusega hind [PERSON_NAME] siia (5 või 7 m3)" at bounding box center [773, 497] width 704 height 22
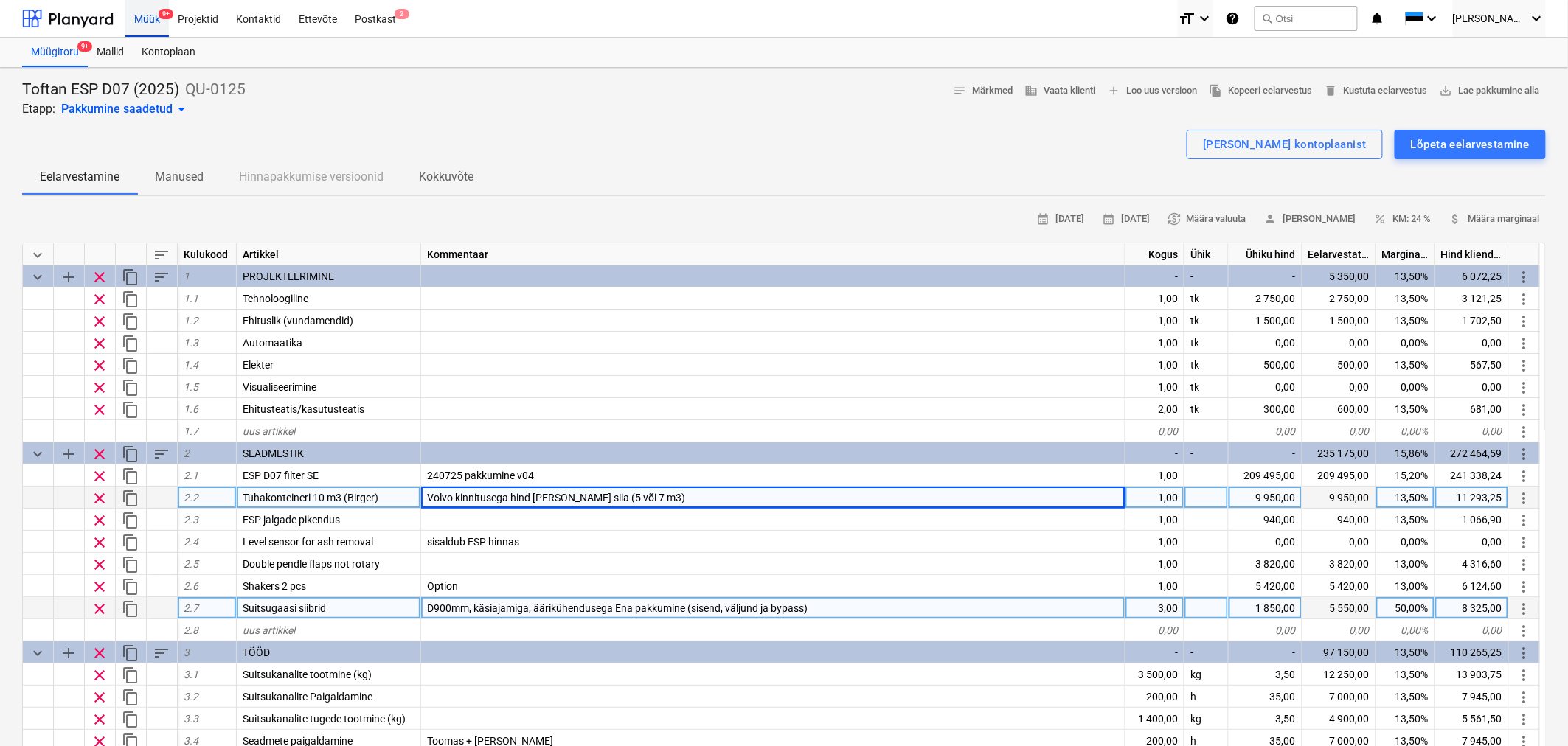
click at [151, 17] on div "Müük 9+" at bounding box center [146, 18] width 44 height 37
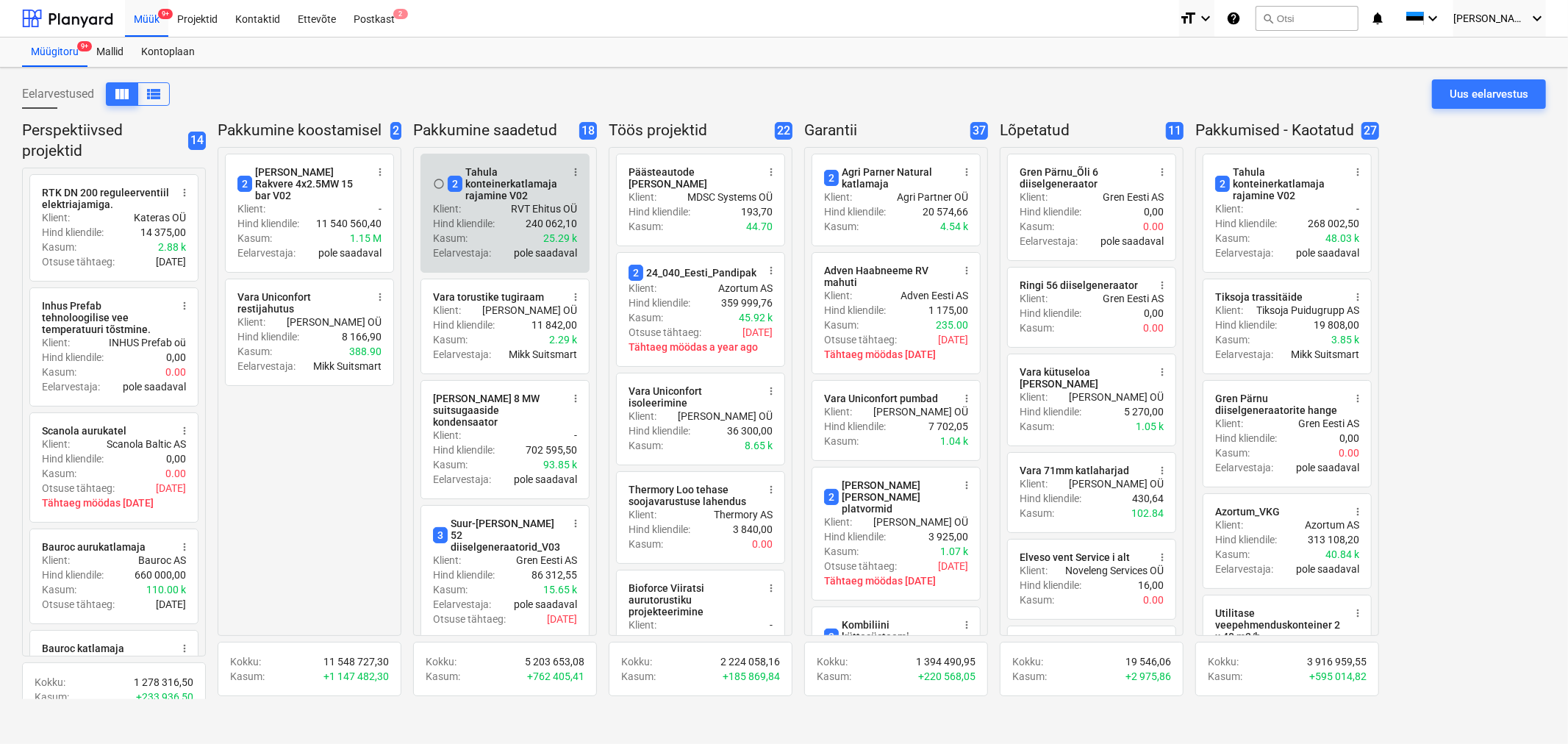
click at [527, 206] on p "RVT Ehitus OÜ" at bounding box center [543, 208] width 66 height 15
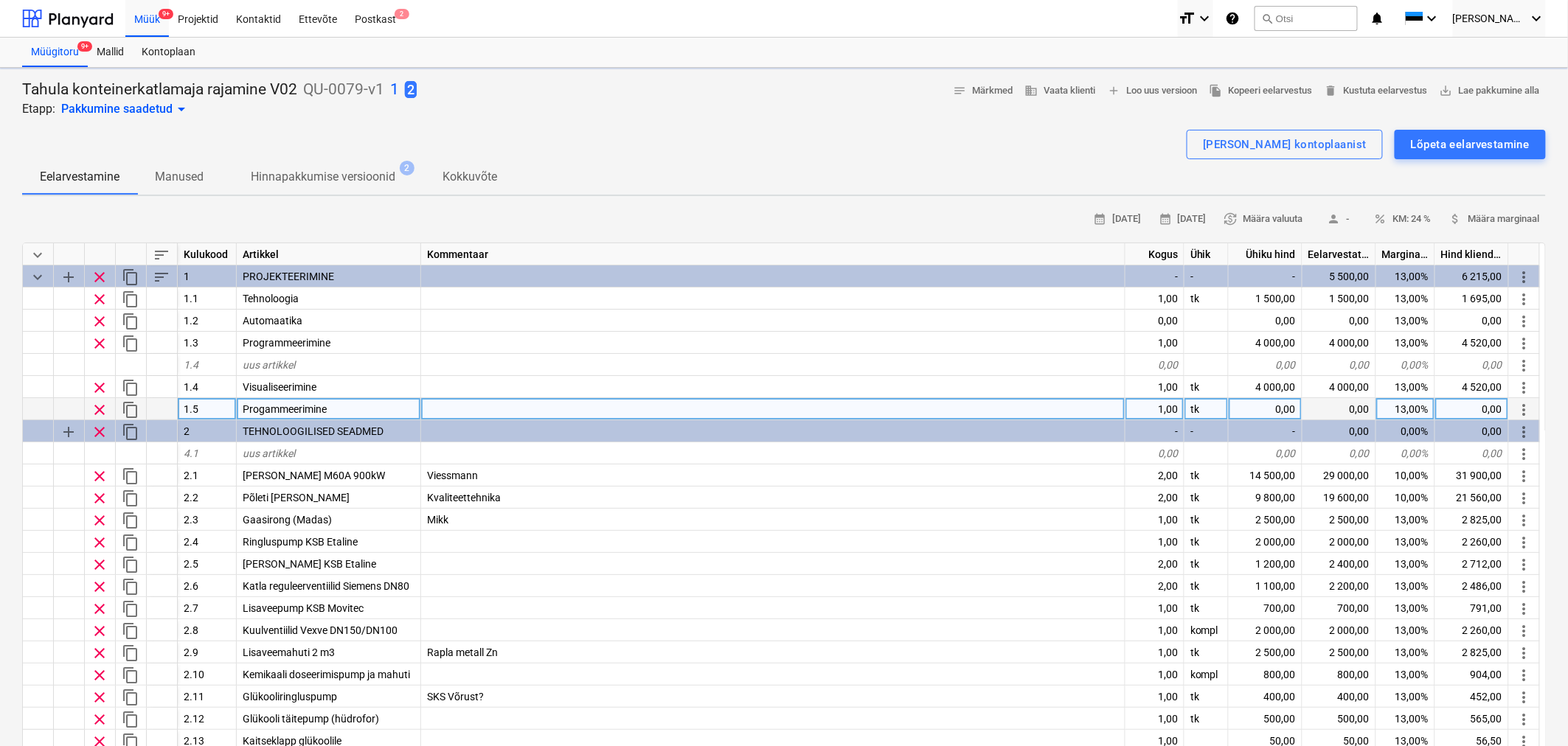
type textarea "x"
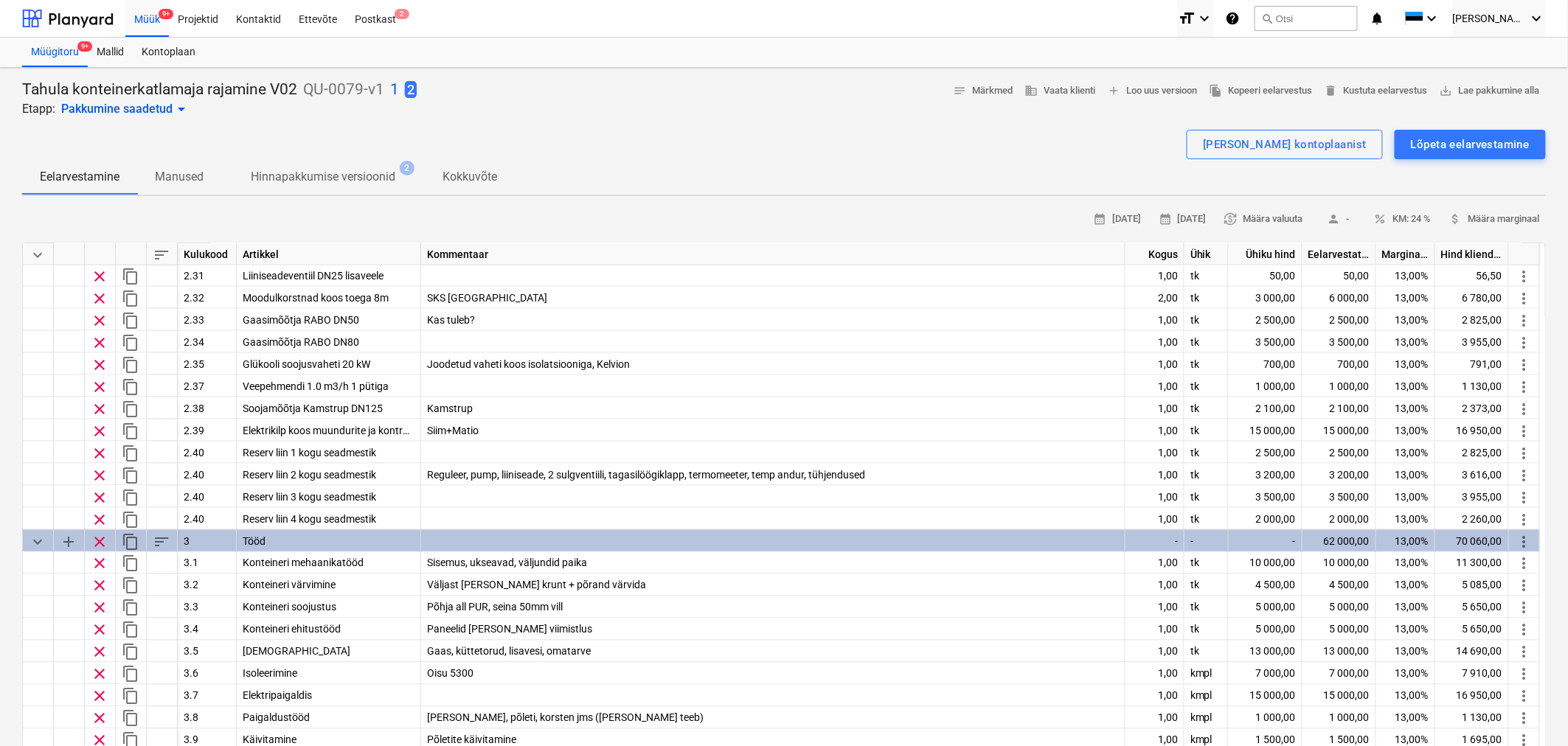
scroll to position [864, 0]
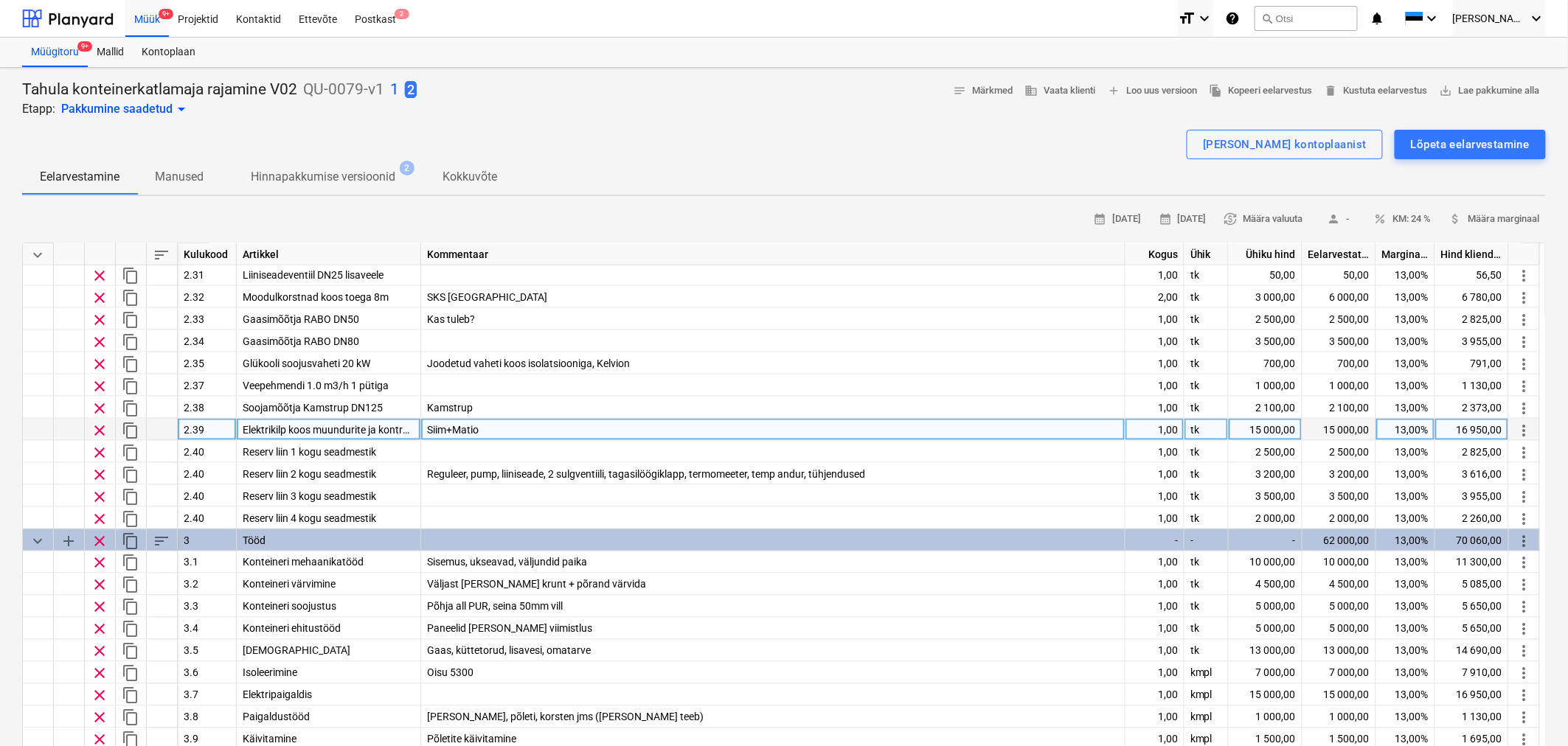
click at [1262, 430] on div "15 000,00" at bounding box center [1265, 429] width 74 height 22
type input "14000"
type textarea "x"
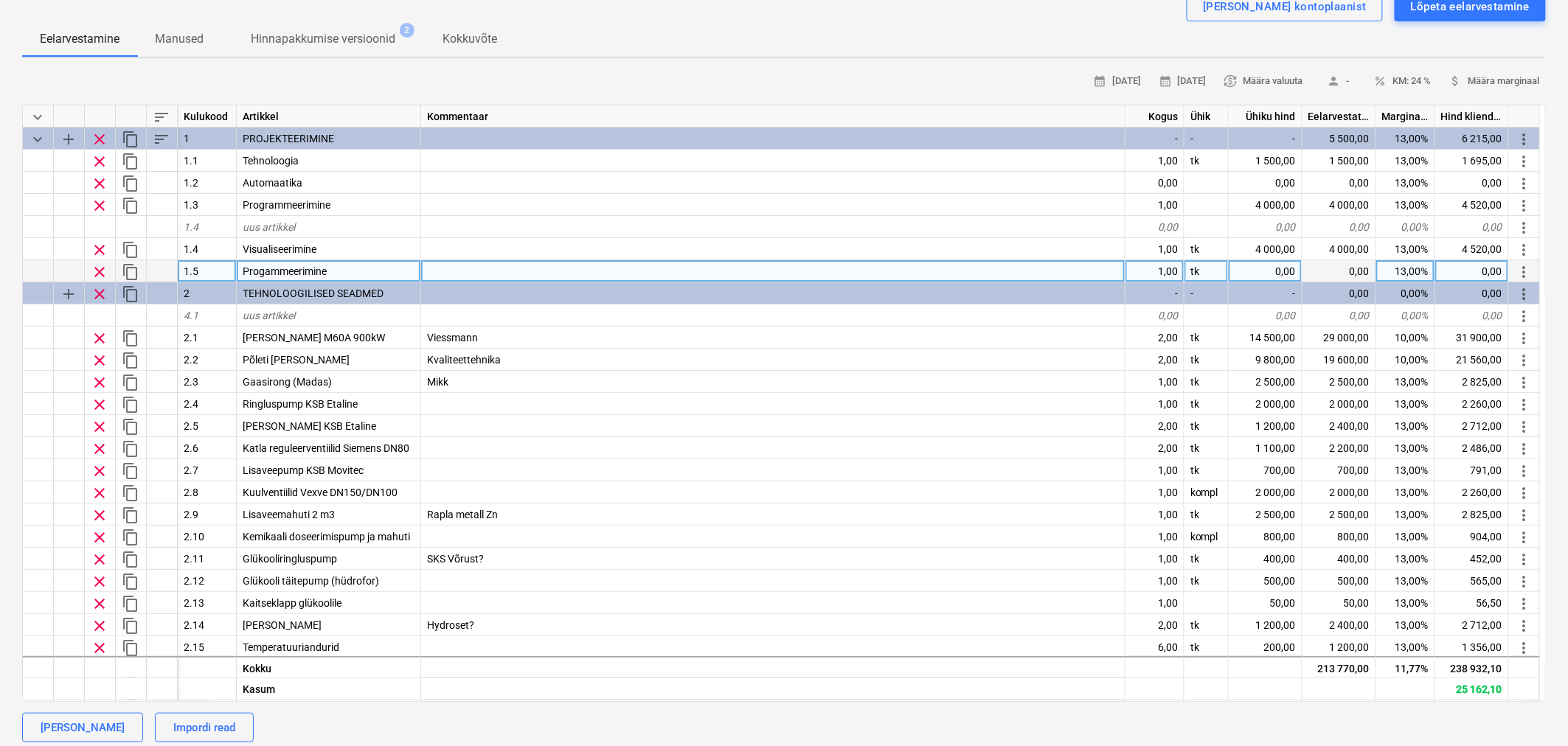
scroll to position [0, 0]
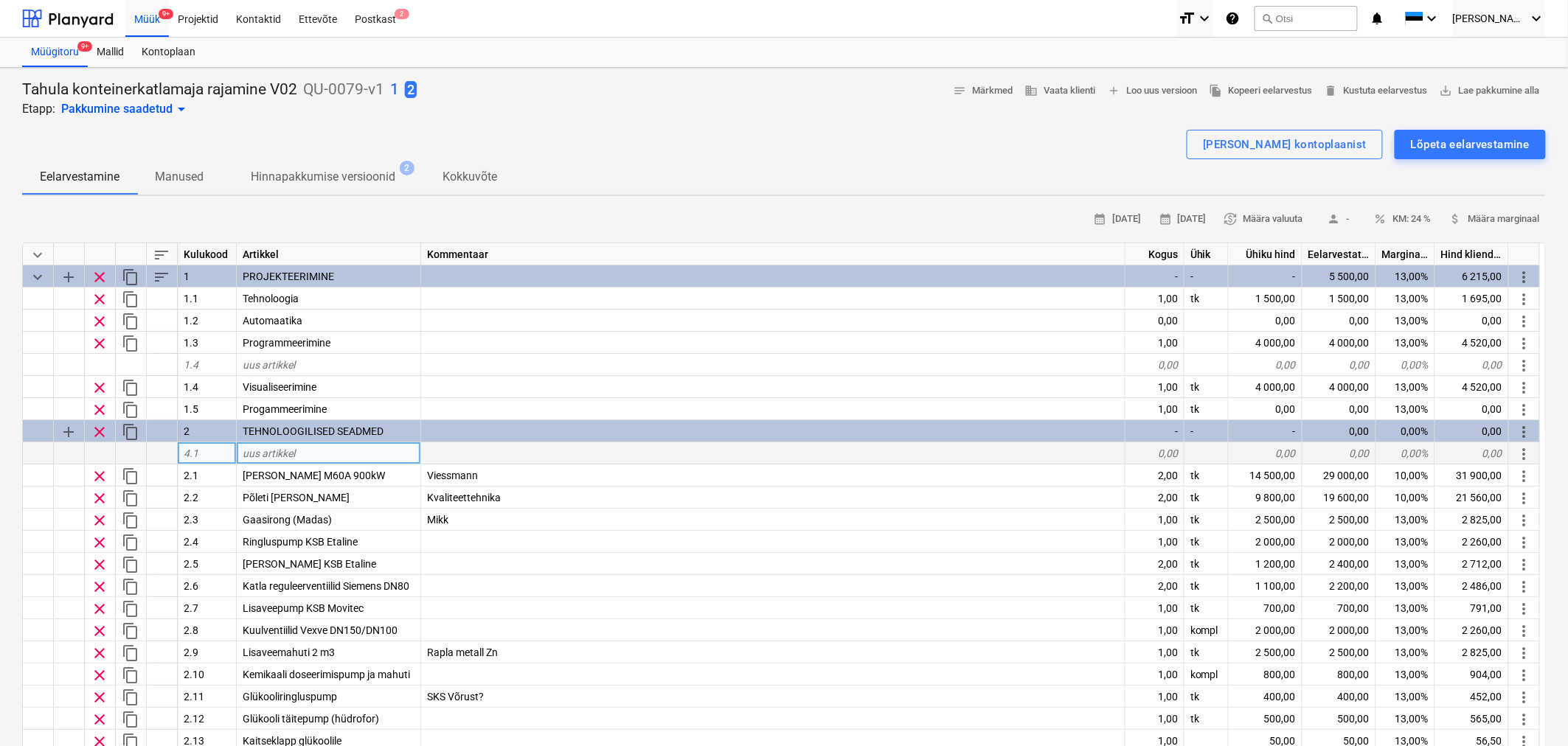
click at [68, 452] on div at bounding box center [69, 453] width 31 height 22
click at [135, 19] on div "Müük 9+" at bounding box center [146, 18] width 44 height 37
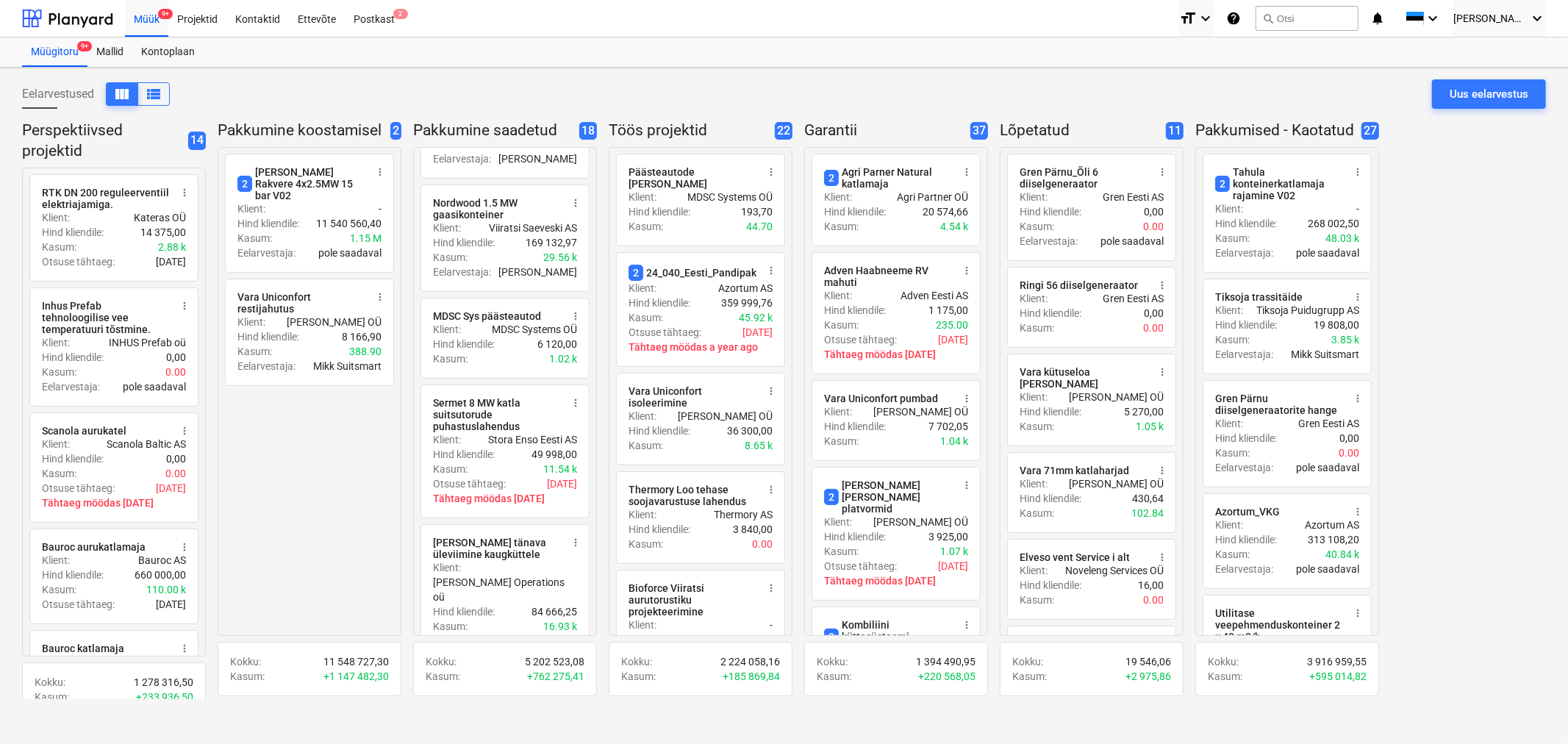
scroll to position [1429, 0]
click at [577, 311] on span "more_vert" at bounding box center [575, 316] width 12 height 12
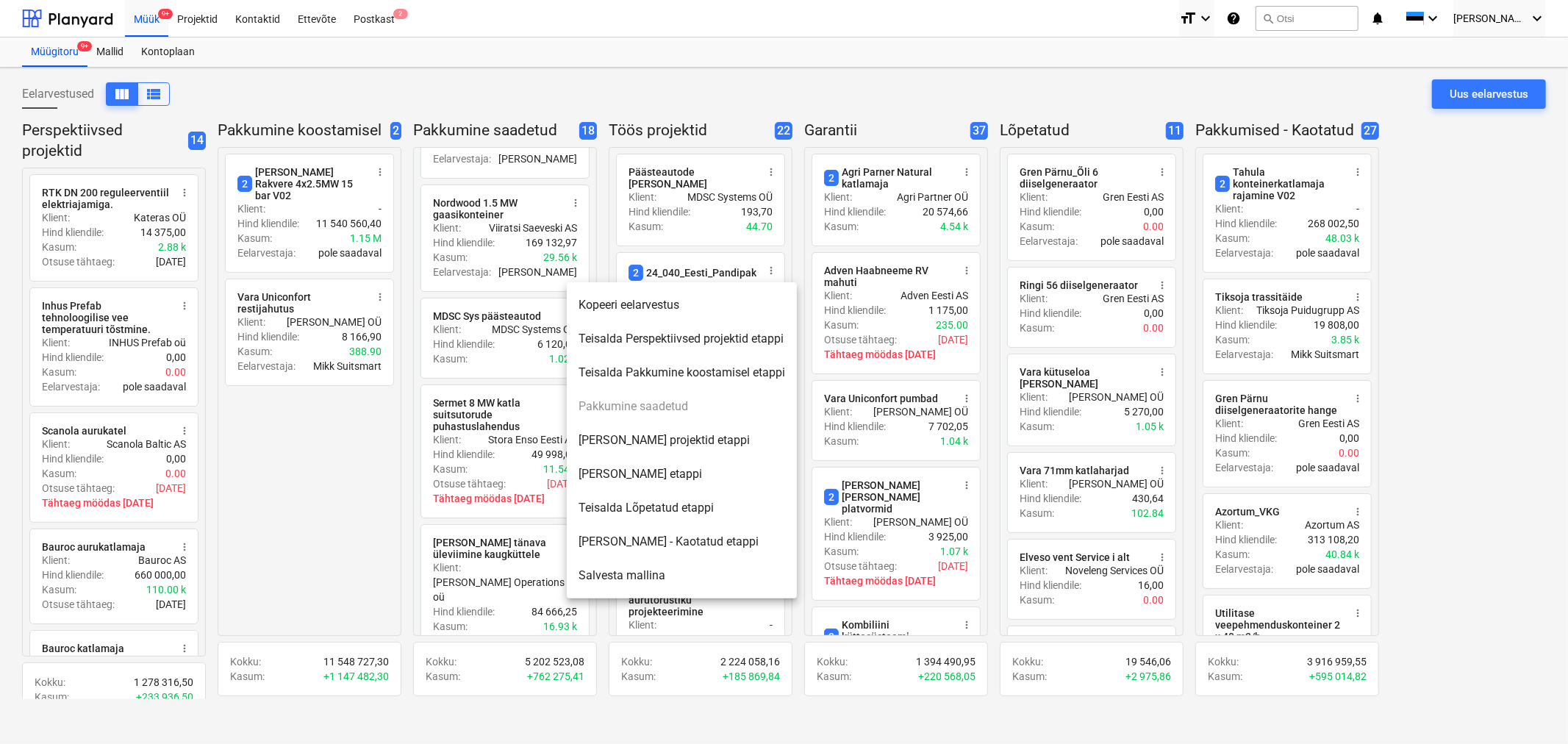
click at [645, 443] on li "[PERSON_NAME] projektid etappi" at bounding box center [681, 441] width 230 height 34
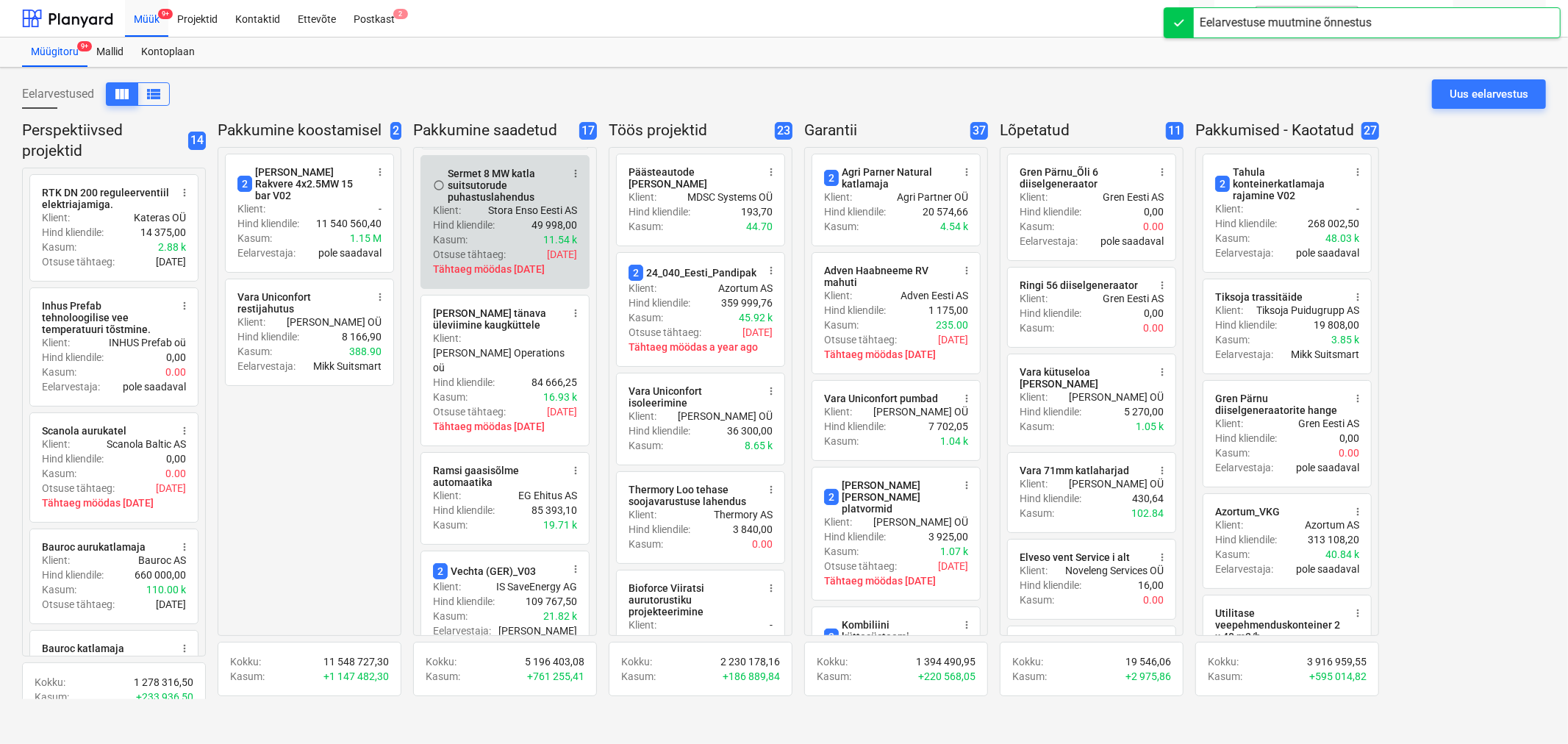
scroll to position [18, 0]
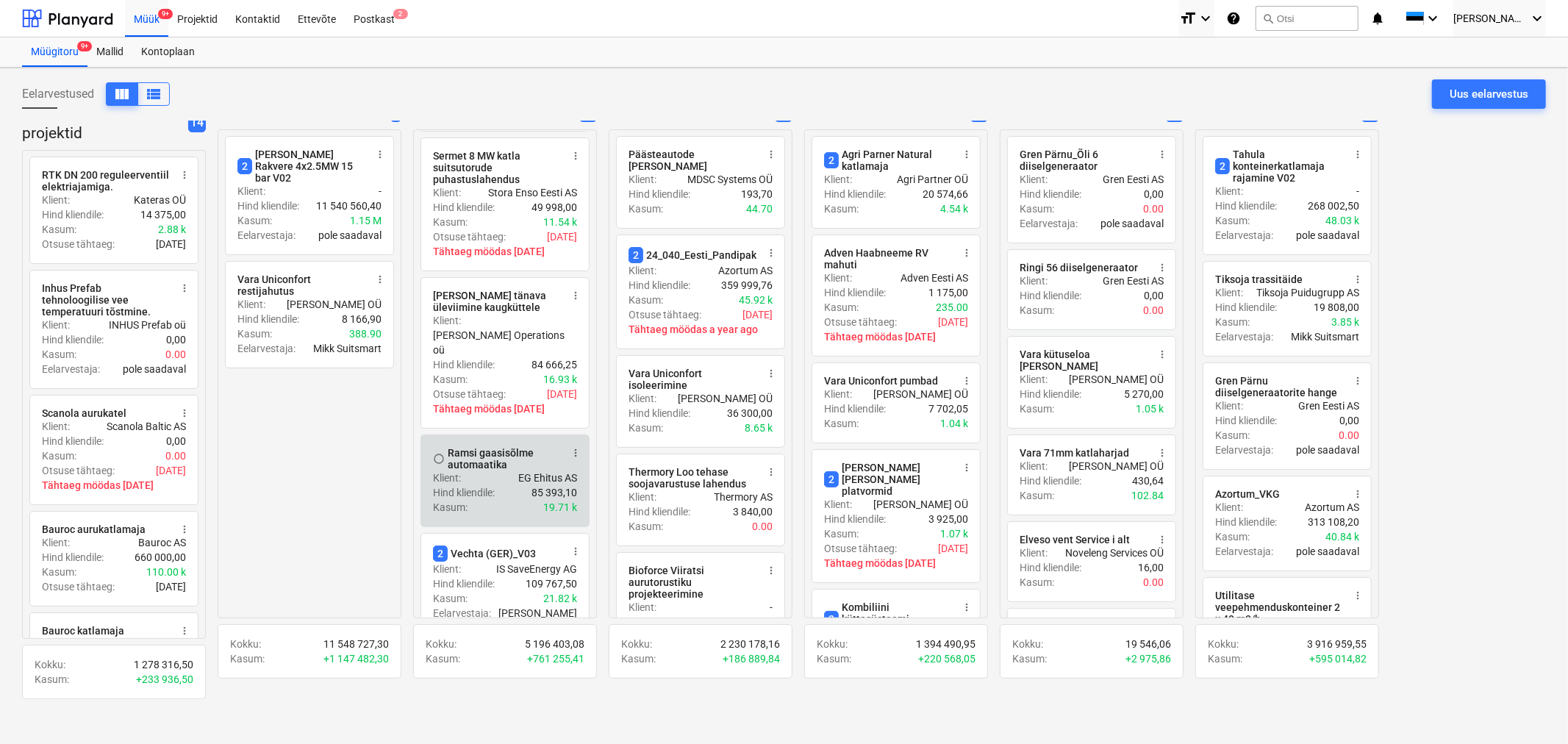
click at [577, 447] on span "more_vert" at bounding box center [575, 452] width 12 height 12
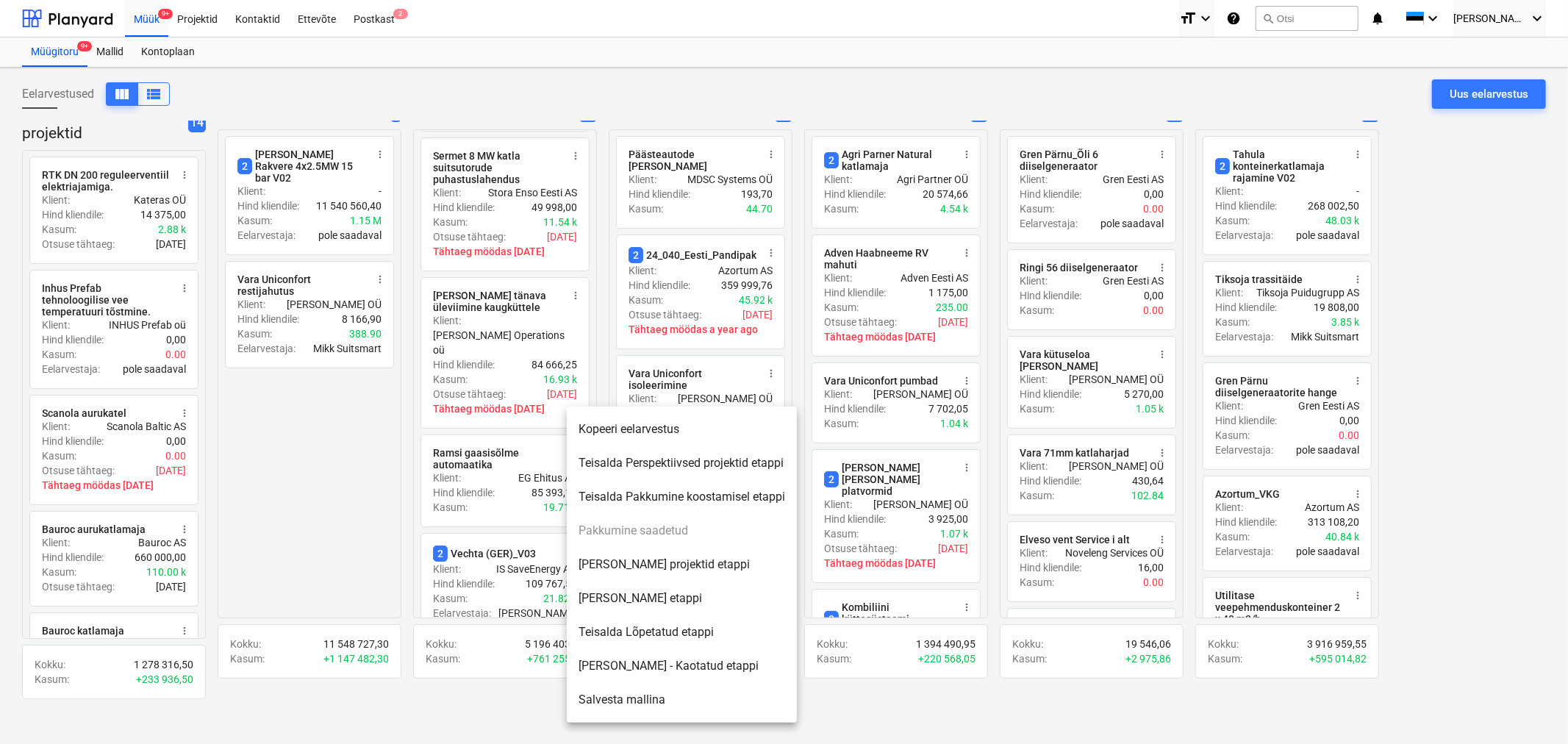
click at [652, 663] on li "[PERSON_NAME] - Kaotatud etappi" at bounding box center [681, 667] width 230 height 34
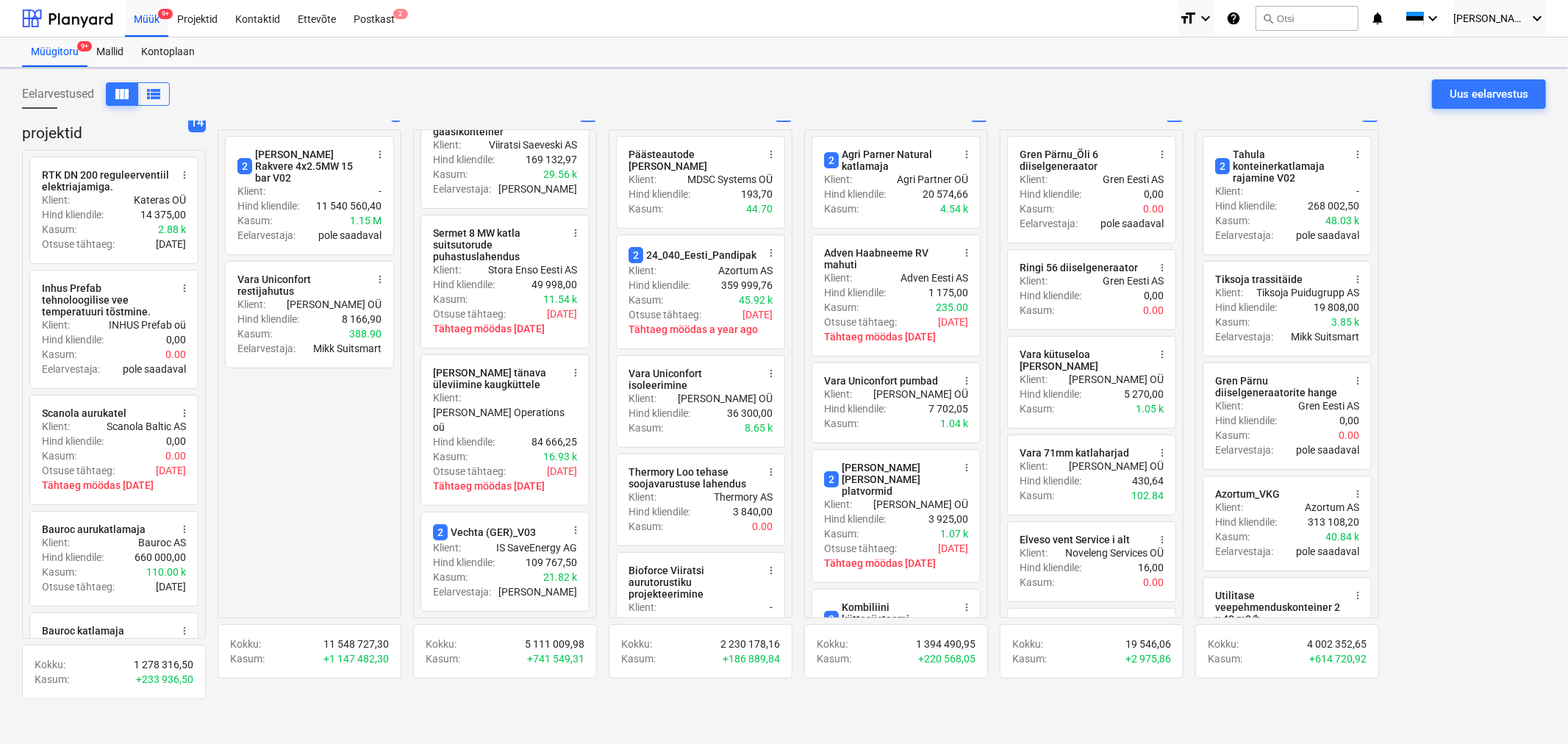
scroll to position [1472, 0]
